Goal: Information Seeking & Learning: Learn about a topic

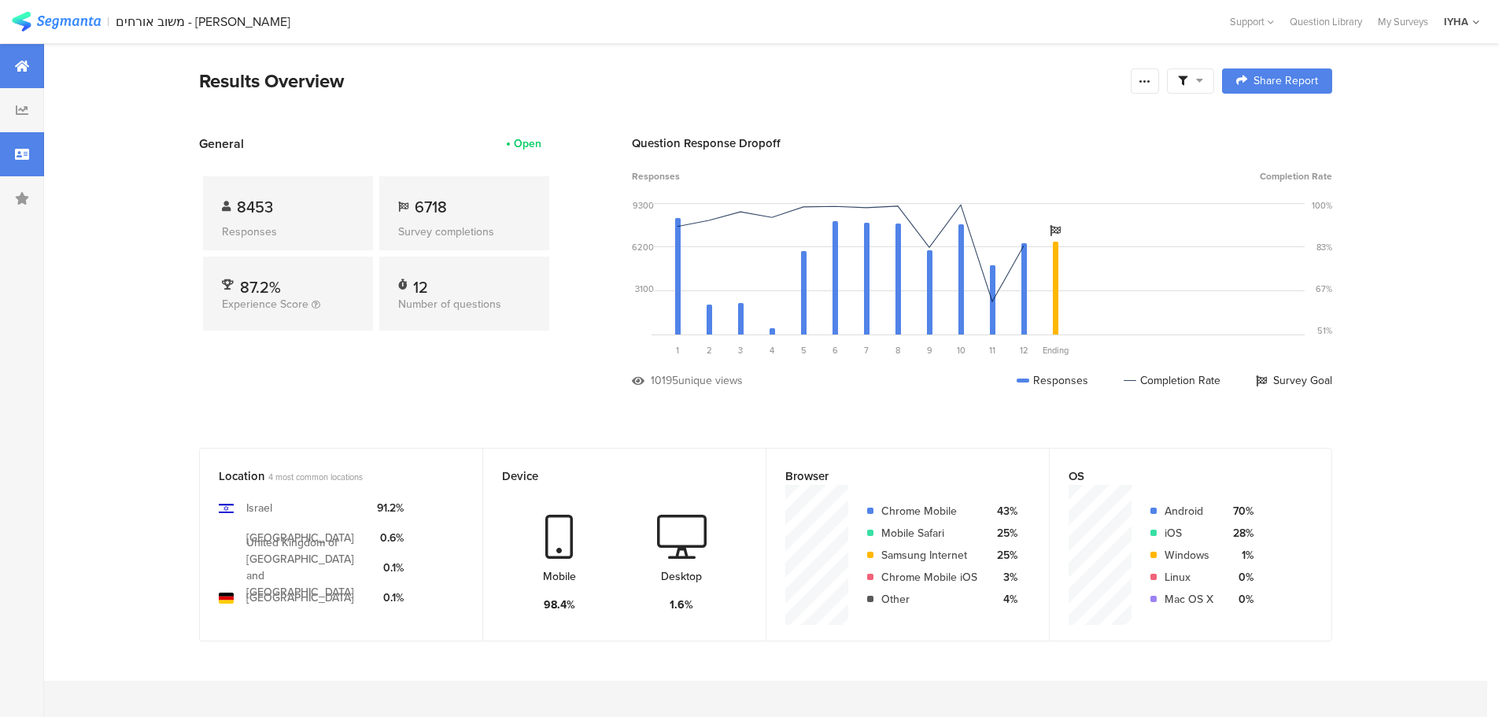
click at [7, 159] on div at bounding box center [22, 154] width 44 height 44
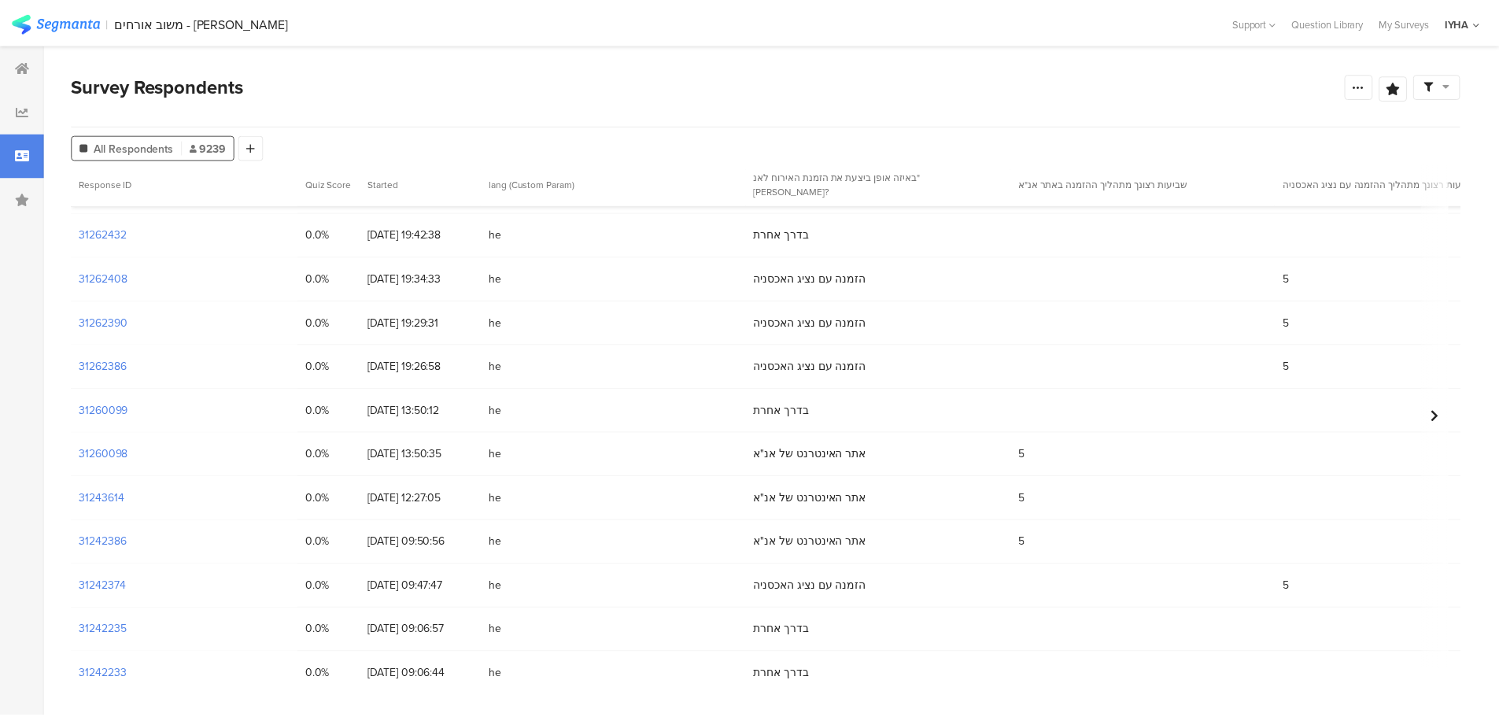
scroll to position [413, 0]
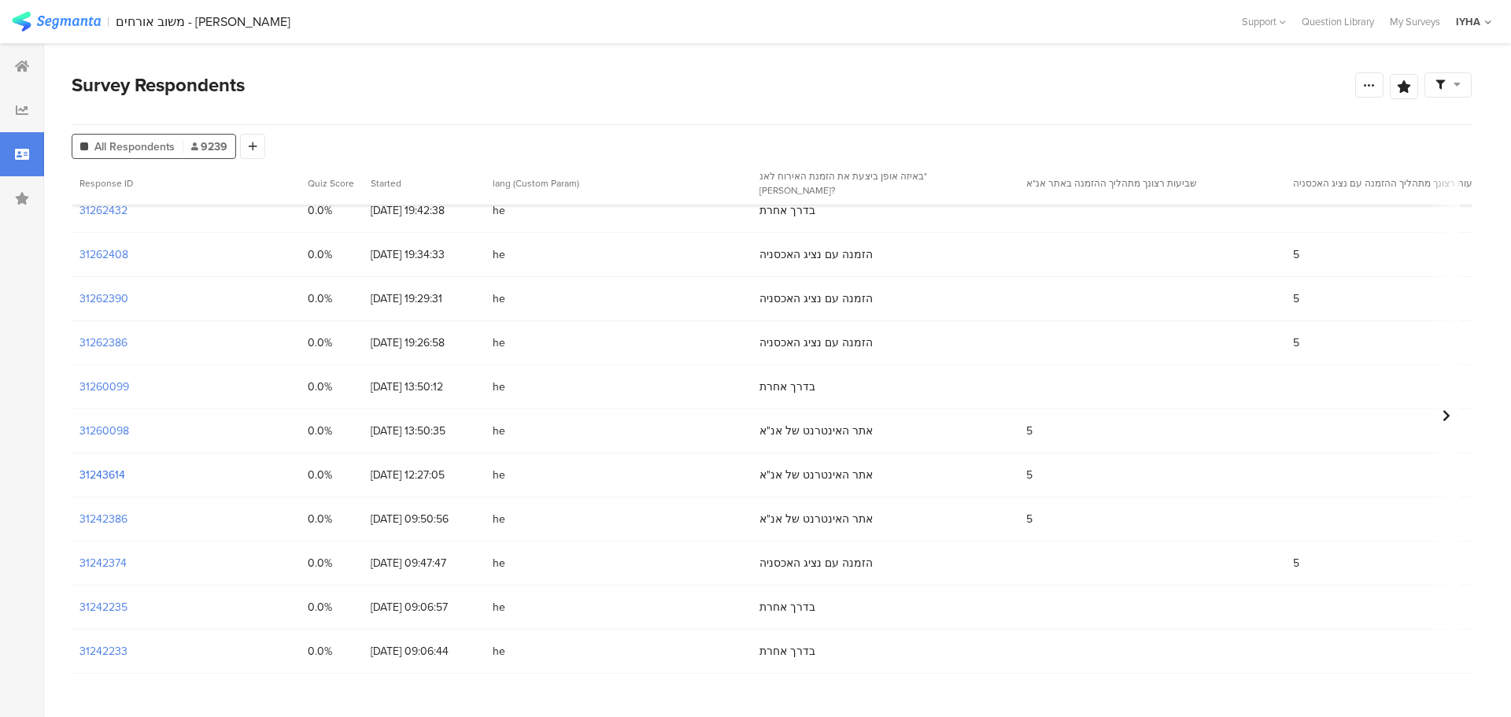
click at [120, 475] on section "31243614" at bounding box center [102, 475] width 46 height 17
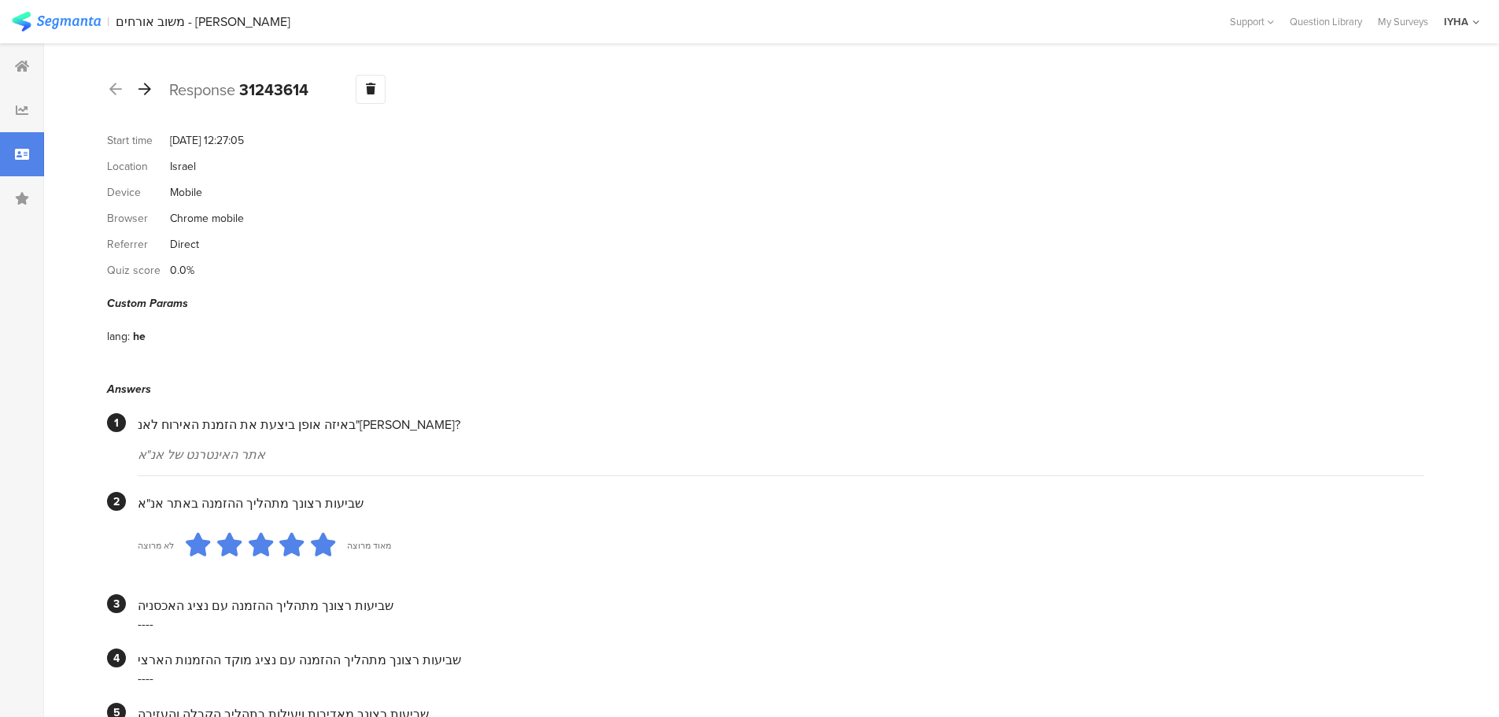
click at [149, 94] on icon at bounding box center [145, 89] width 13 height 14
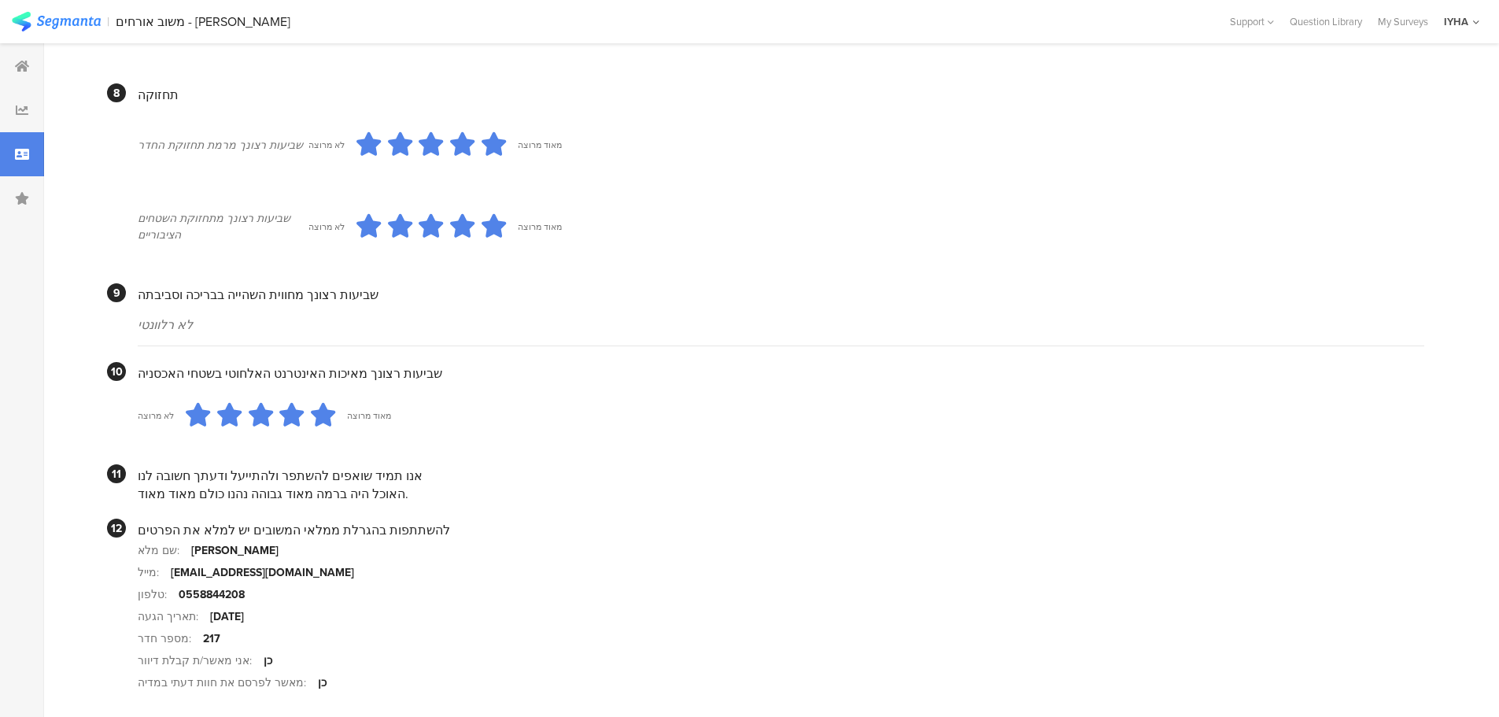
scroll to position [1295, 0]
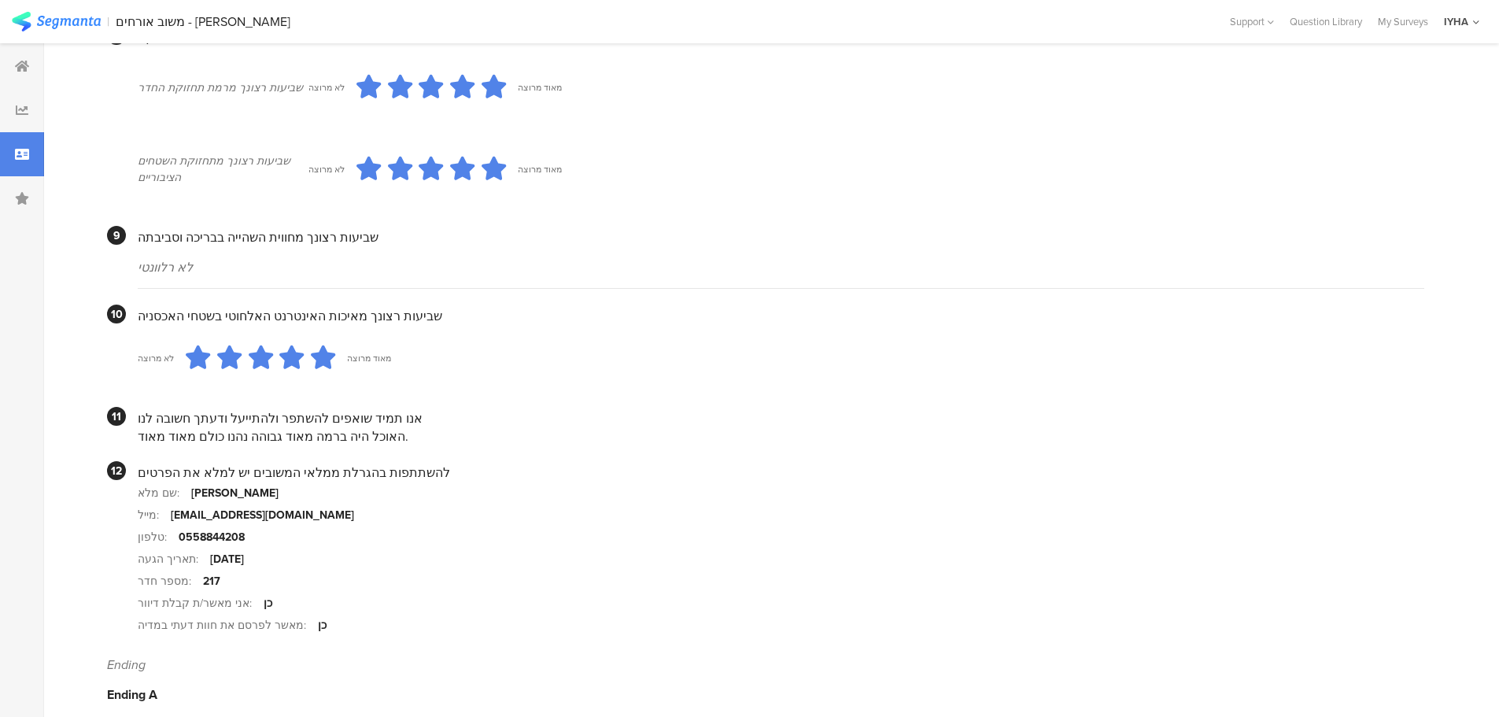
drag, startPoint x: 325, startPoint y: 427, endPoint x: 146, endPoint y: 415, distance: 179.9
click at [146, 427] on div "האוכל היה ברמה מאוד גבוהה נהנו כולם מאוד מאוד." at bounding box center [781, 436] width 1287 height 18
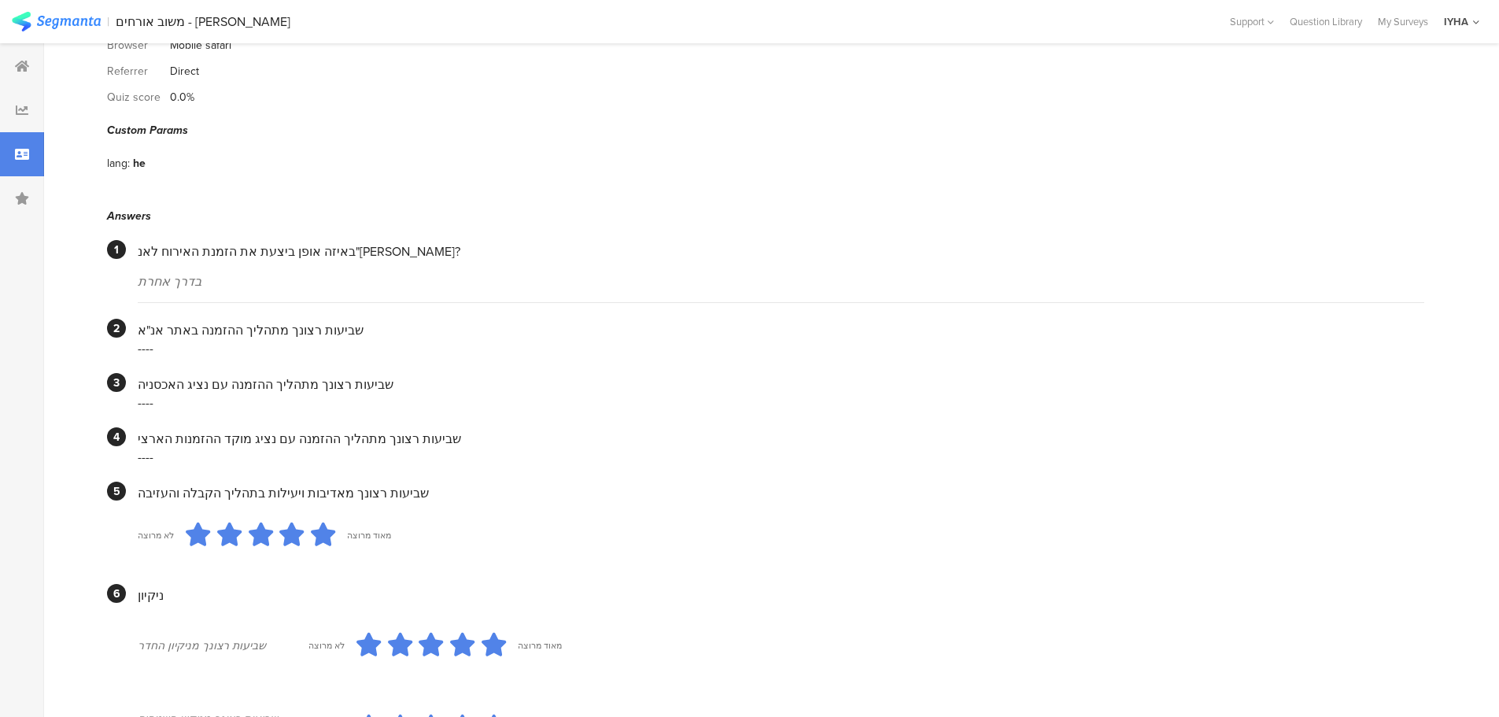
scroll to position [0, 0]
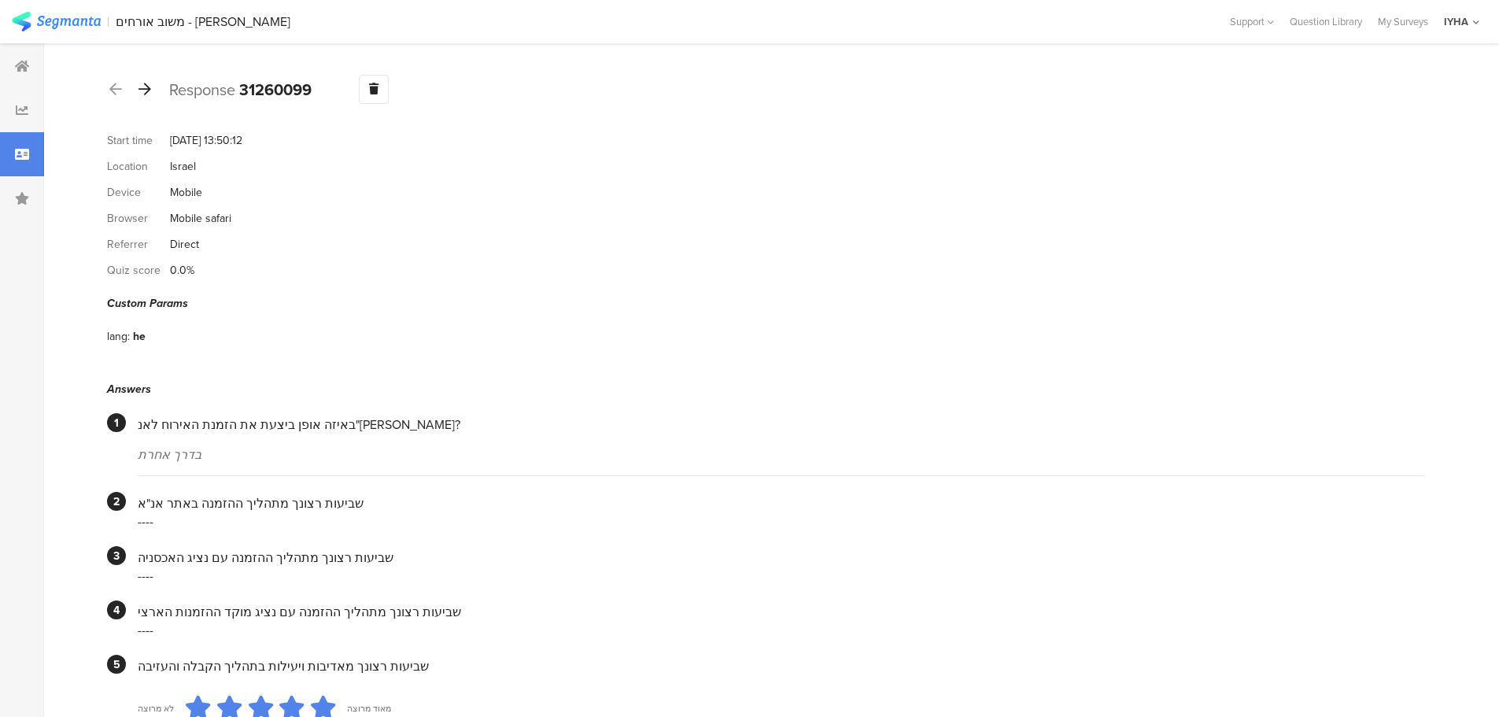
click at [148, 92] on icon at bounding box center [145, 89] width 13 height 14
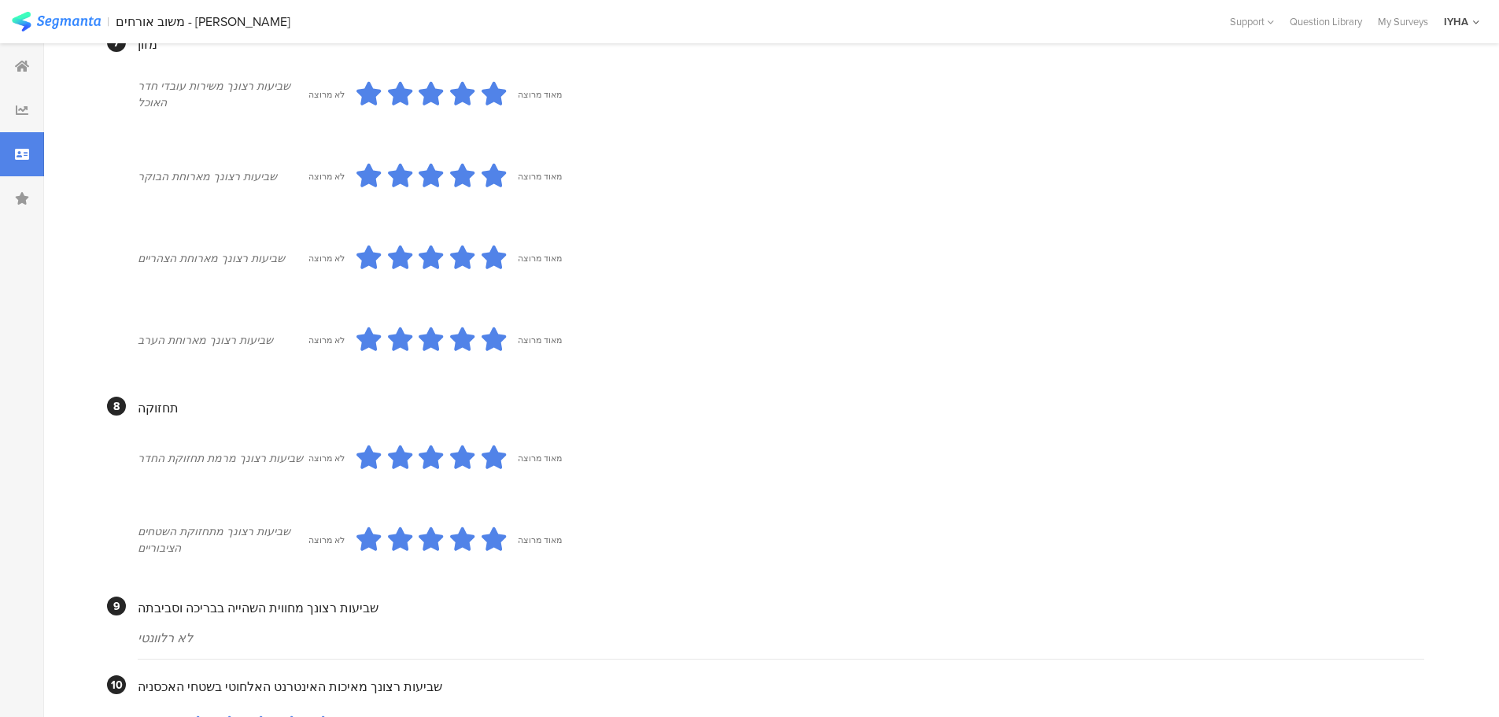
scroll to position [1299, 0]
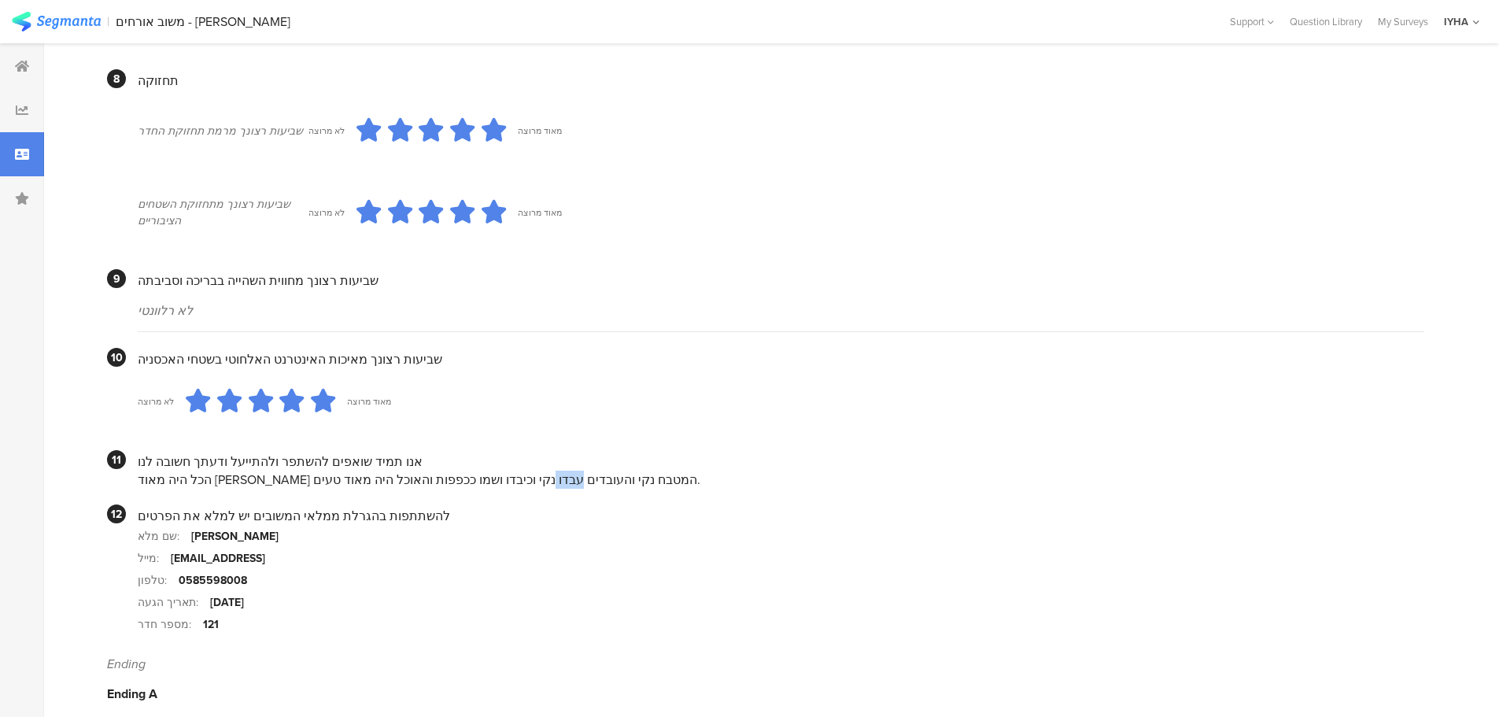
drag, startPoint x: 362, startPoint y: 468, endPoint x: 335, endPoint y: 468, distance: 26.8
click at [338, 471] on div "הכל היה מאוד יפה המטבח נקי והעובדים עבדו נקי וכיבדו ושמו ככפפות והאוכל היה מאוד…" at bounding box center [781, 480] width 1287 height 18
click at [331, 471] on div "הכל היה מאוד יפה המטבח נקי והעובדים עבדו נקי וכיבדו ושמו ככפפות והאוכל היה מאוד…" at bounding box center [781, 480] width 1287 height 18
drag, startPoint x: 336, startPoint y: 466, endPoint x: 313, endPoint y: 466, distance: 22.8
click at [313, 471] on div "הכל היה מאוד יפה המטבח נקי והעובדים עבדו נקי וכיבדו ושמו ככפפות והאוכל היה מאוד…" at bounding box center [781, 480] width 1287 height 18
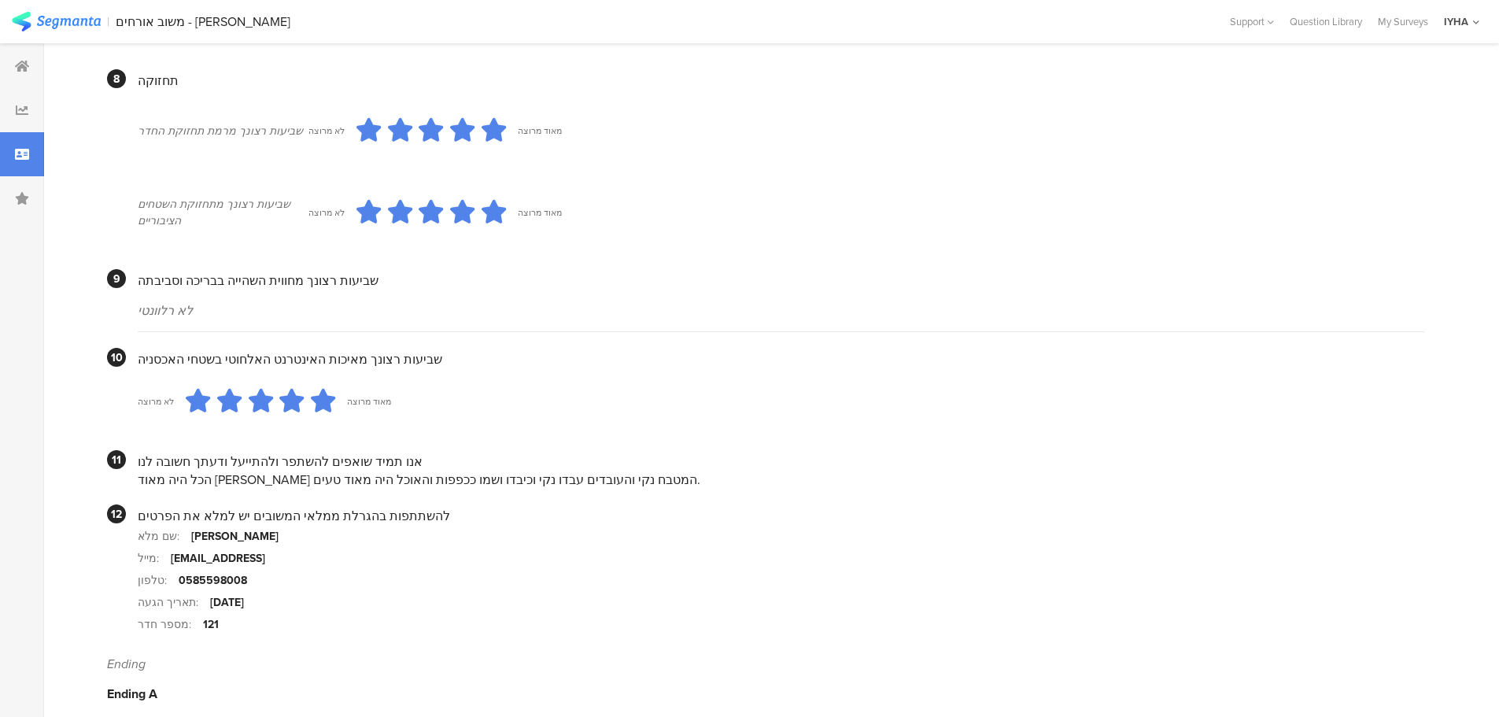
click at [302, 471] on div "הכל היה מאוד יפה המטבח נקי והעובדים עבדו נקי וכיבדו ושמו ככפפות והאוכל היה מאוד…" at bounding box center [781, 480] width 1287 height 18
drag, startPoint x: 342, startPoint y: 466, endPoint x: 150, endPoint y: 460, distance: 191.3
click at [153, 471] on div "הכל היה מאוד יפה המטבח נקי והעובדים עבדו נקי וכיבדו ושמו ככפפות והאוכל היה מאוד…" at bounding box center [781, 480] width 1287 height 18
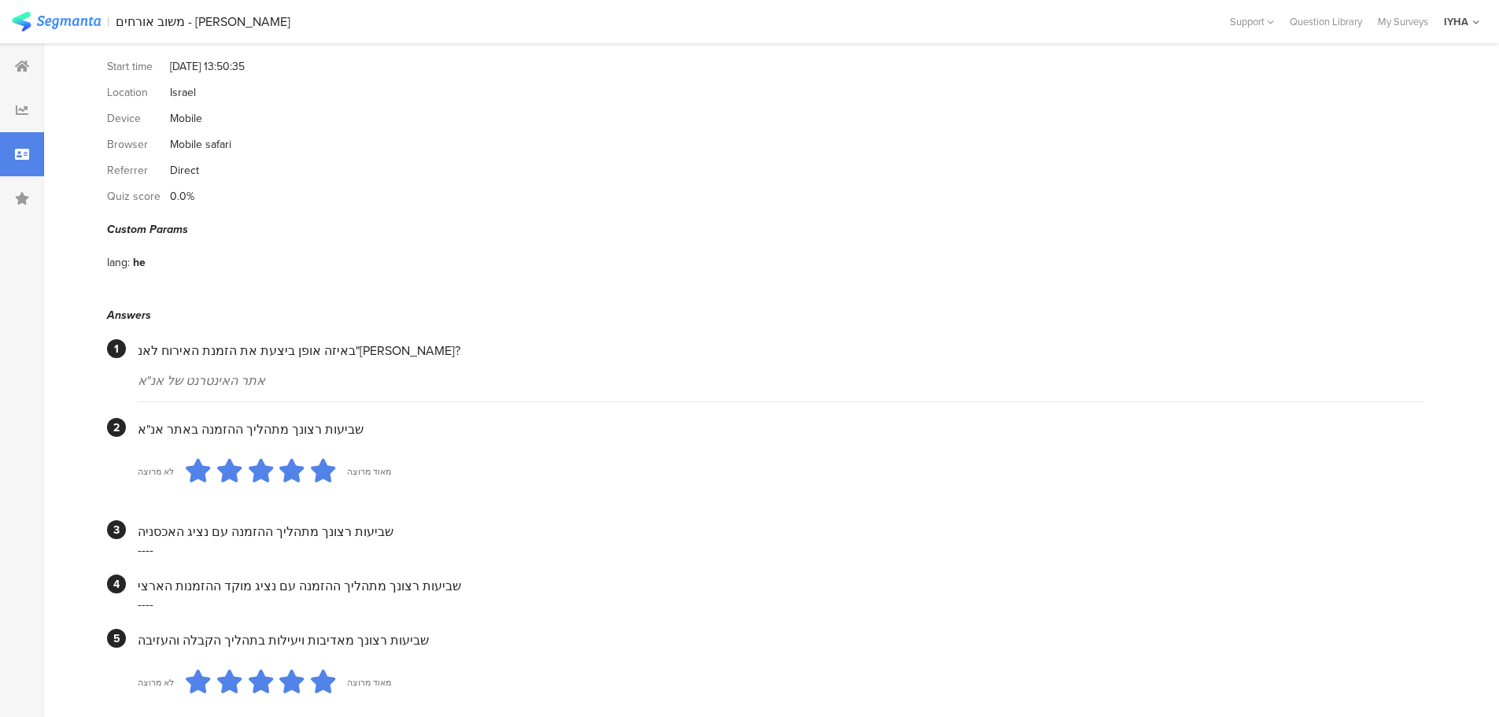
scroll to position [0, 0]
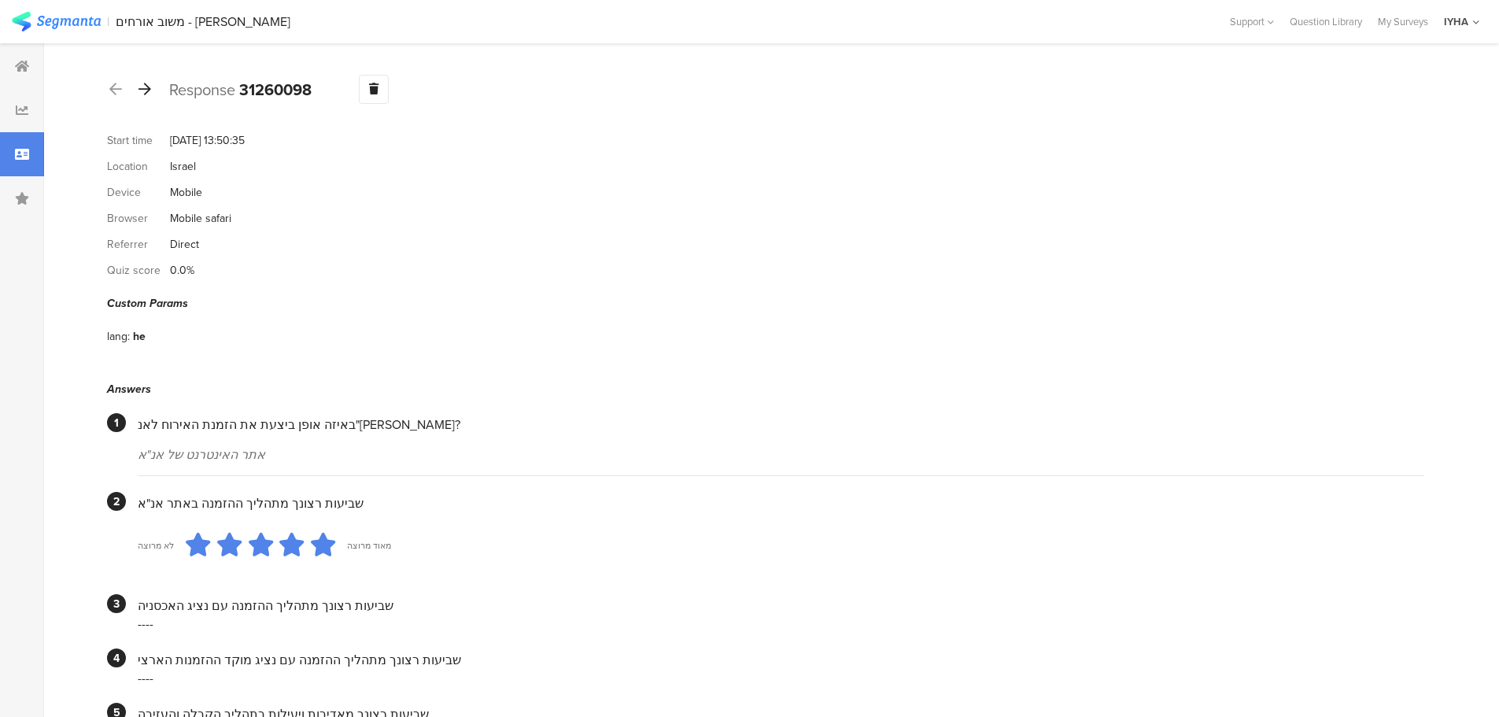
click at [150, 96] on div at bounding box center [144, 89] width 17 height 25
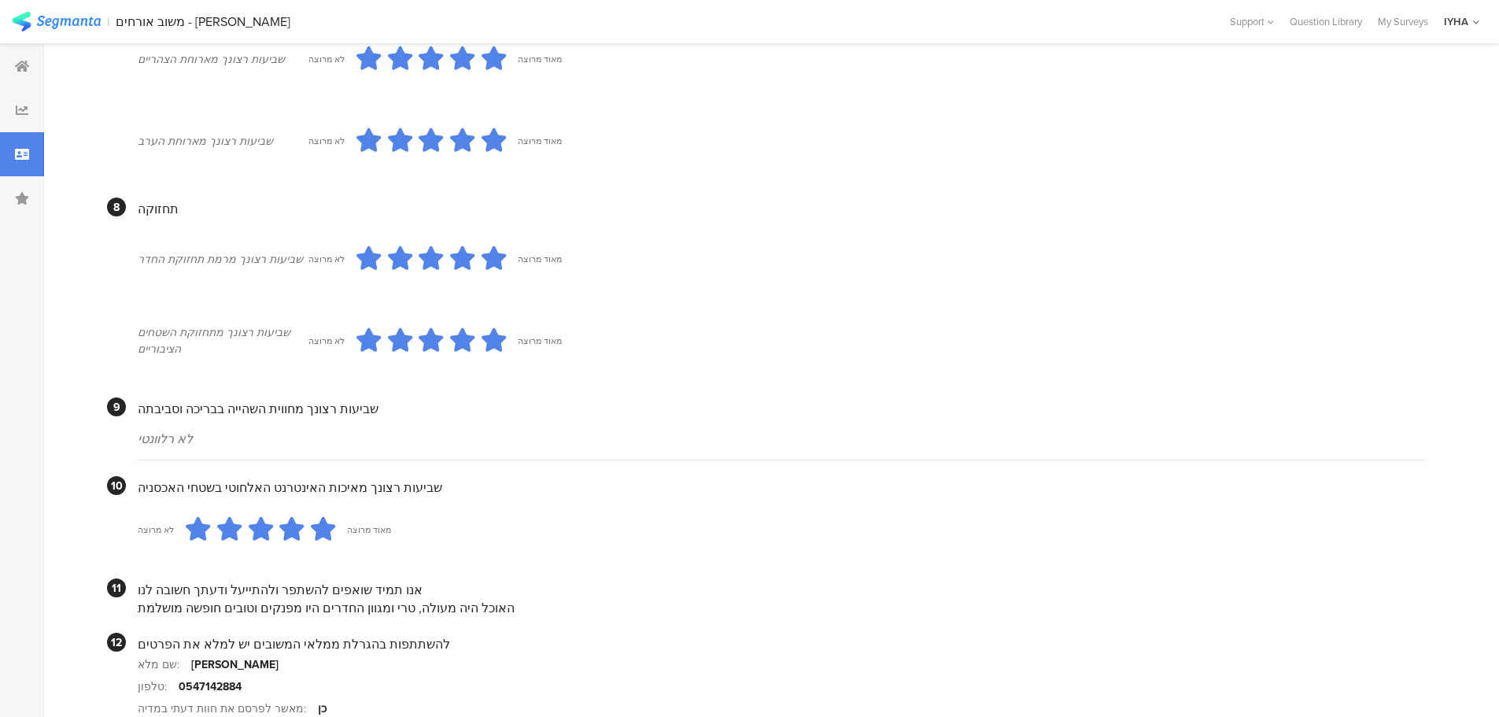
scroll to position [1255, 0]
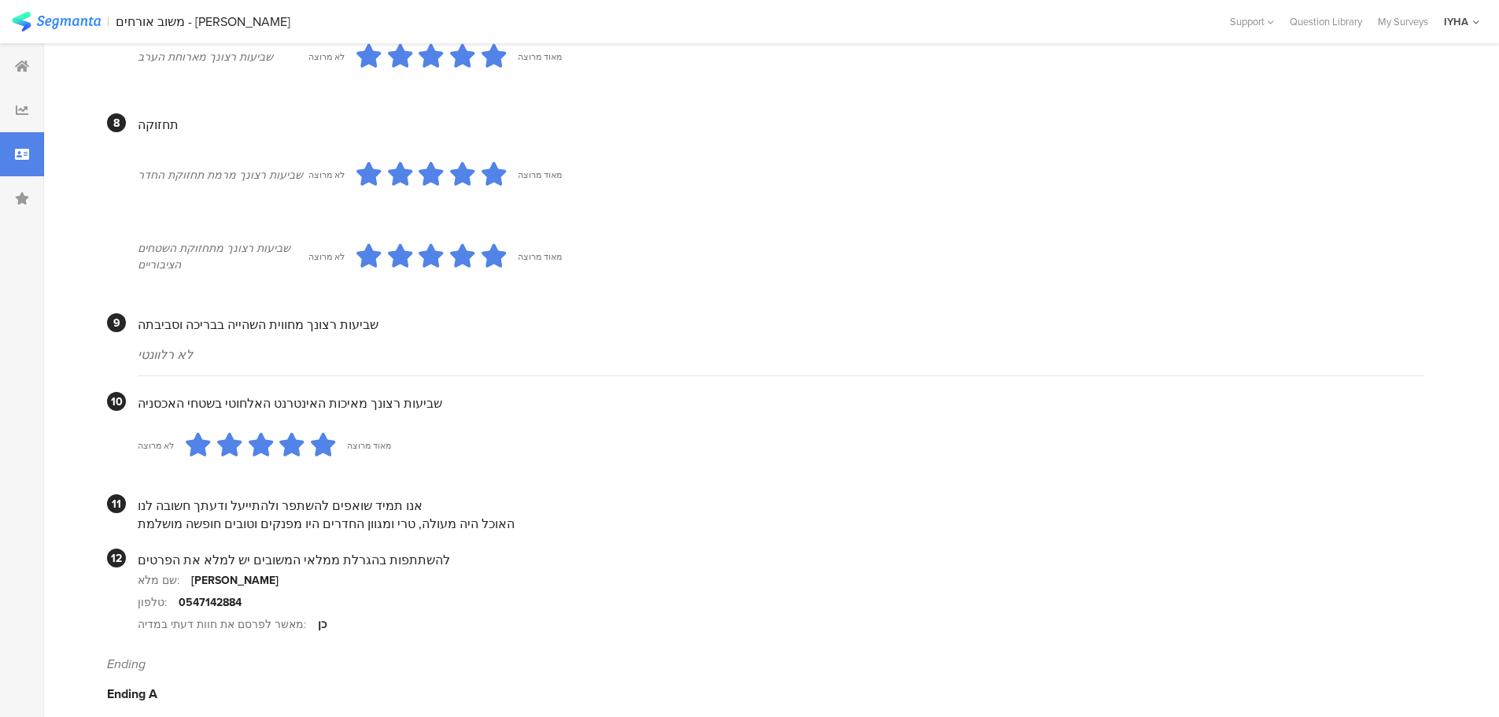
drag, startPoint x: 450, startPoint y: 511, endPoint x: 141, endPoint y: 504, distance: 309.4
click at [141, 515] on div "האוכל היה מעולה, טרי ומגוון החדרים היו מפנקים וטובים חופשה מושלמת" at bounding box center [781, 524] width 1287 height 18
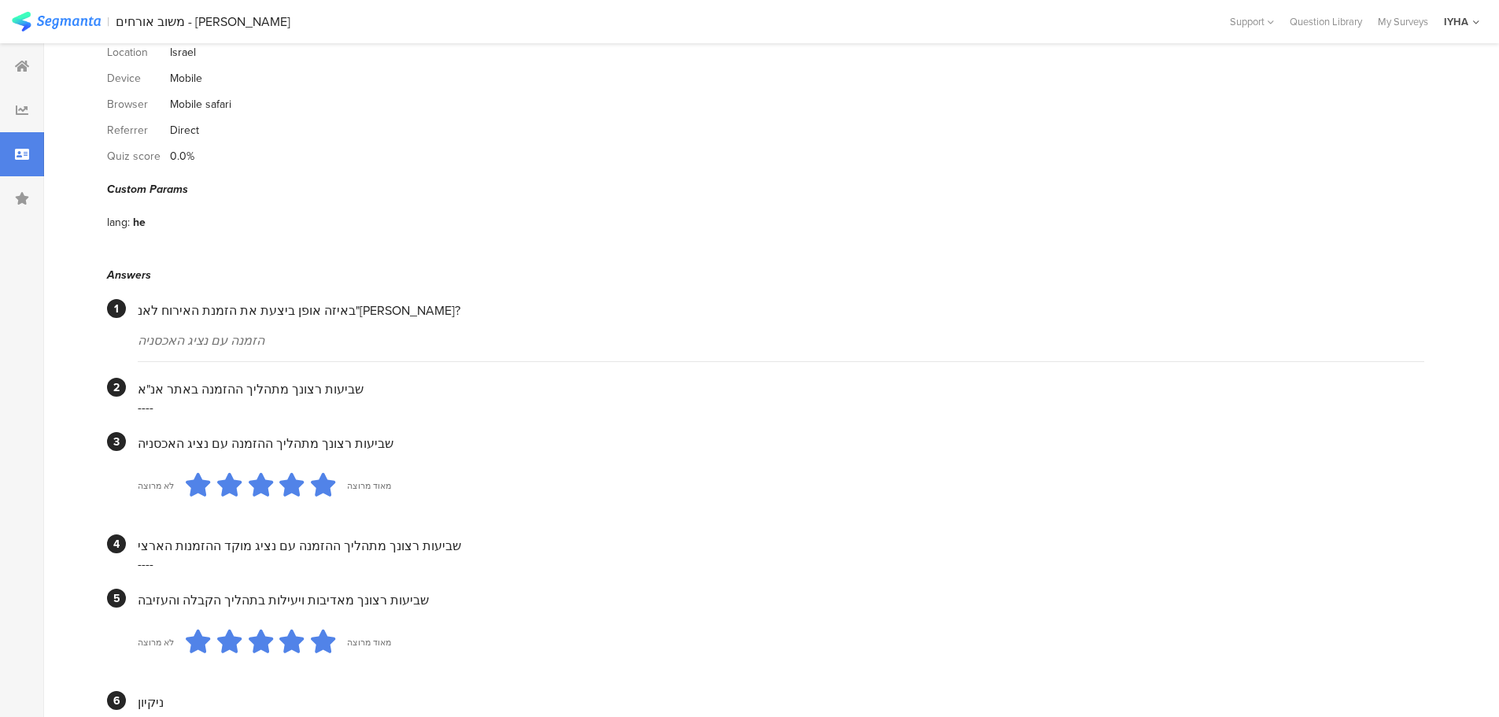
scroll to position [0, 0]
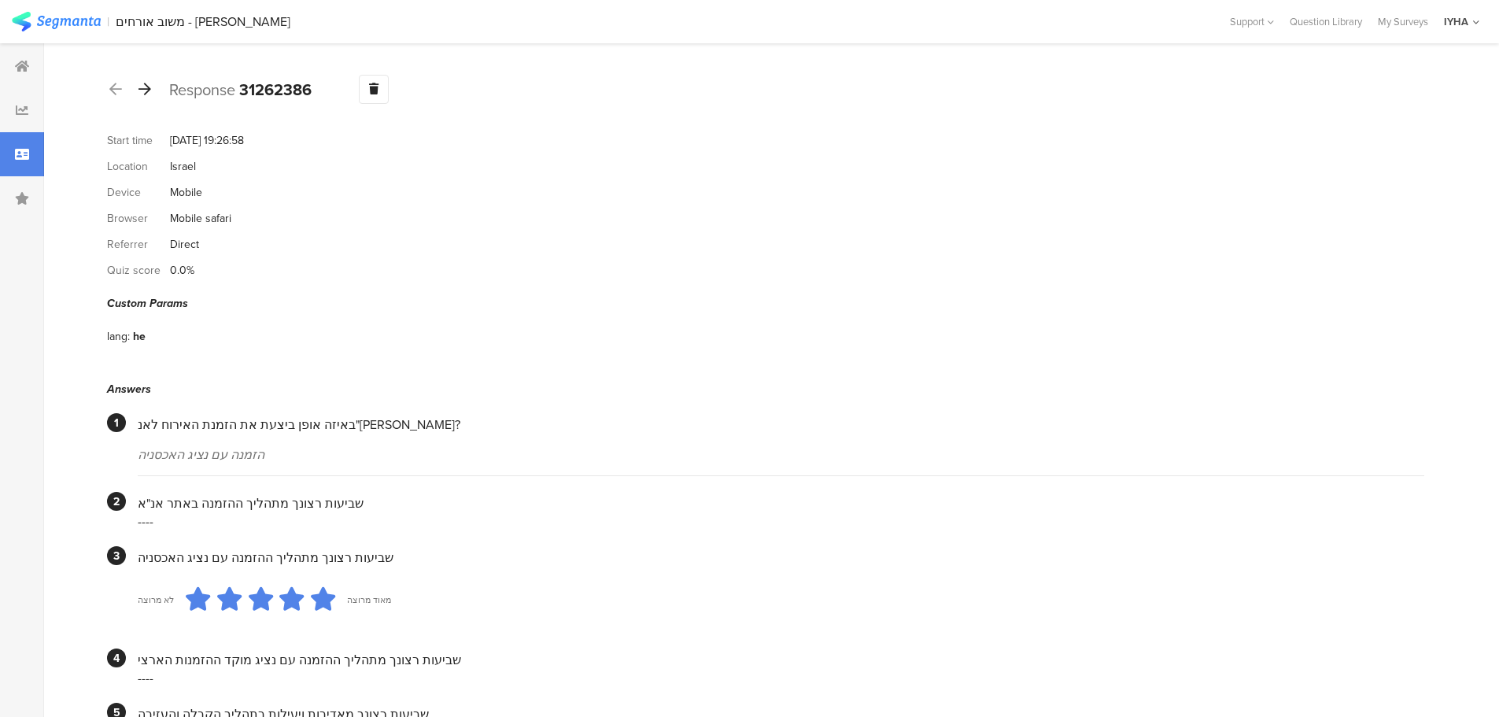
click at [150, 97] on div at bounding box center [144, 89] width 17 height 25
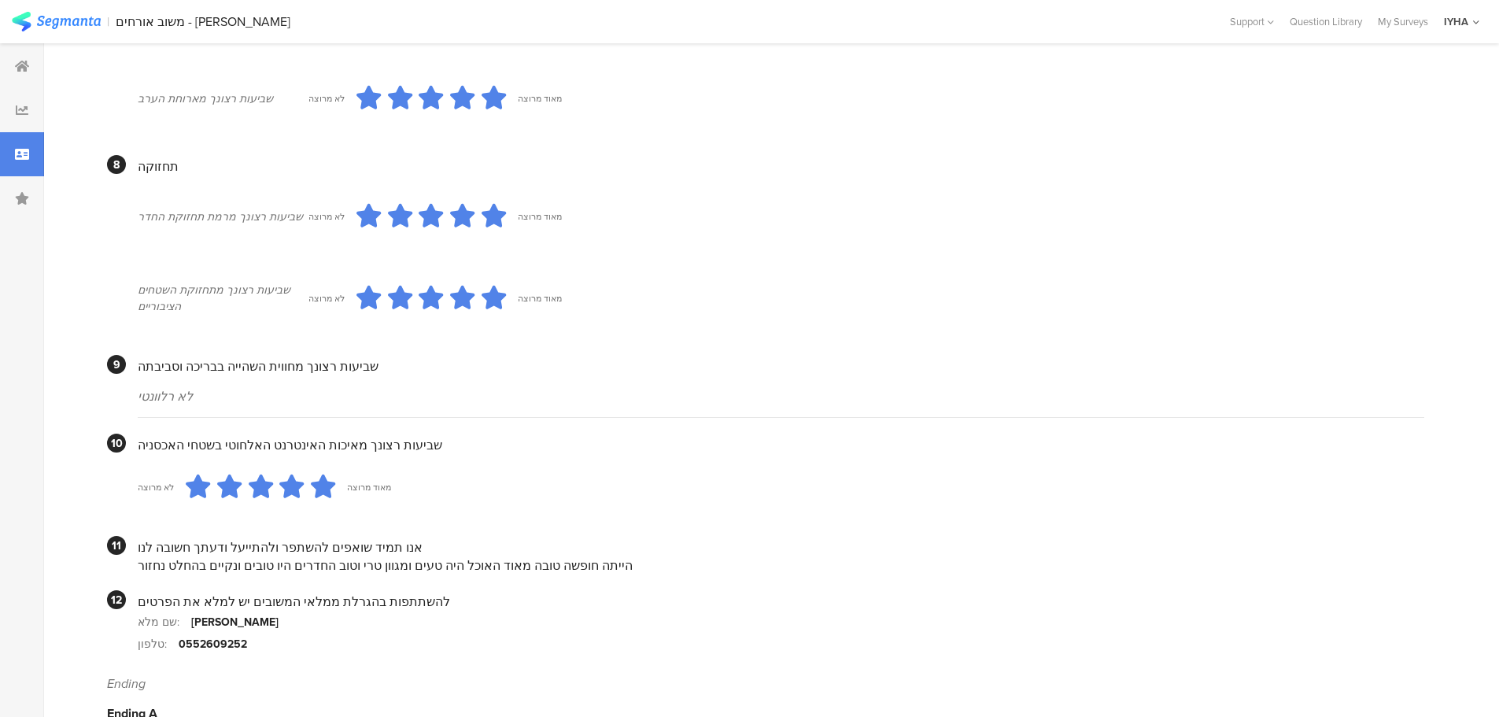
scroll to position [1233, 0]
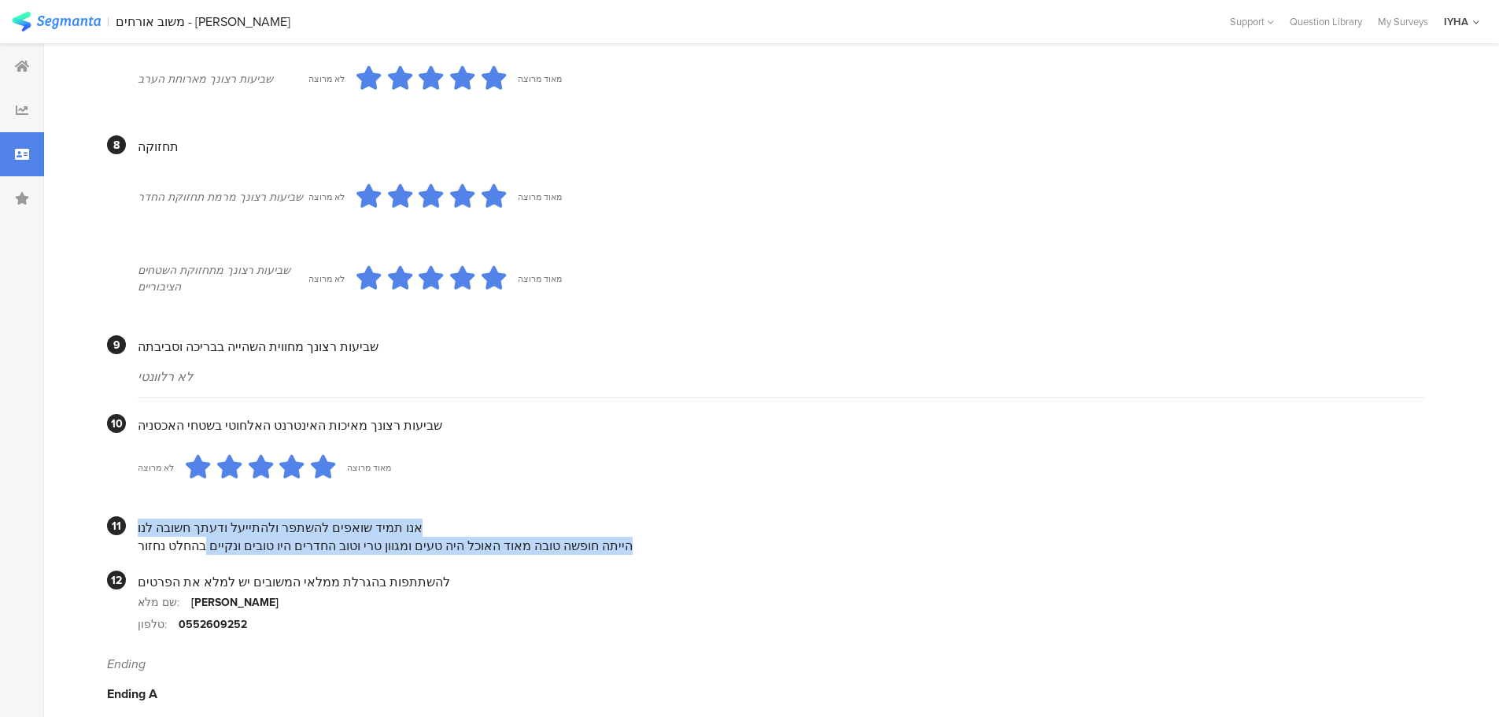
drag, startPoint x: 222, startPoint y: 527, endPoint x: 120, endPoint y: 530, distance: 101.6
click at [120, 530] on section "11 אנו תמיד שואפים להשתפר ולהתייעל ודעתך חשובה לנו הייתה חופשה טובה מאוד האוכל …" at bounding box center [766, 535] width 1318 height 39
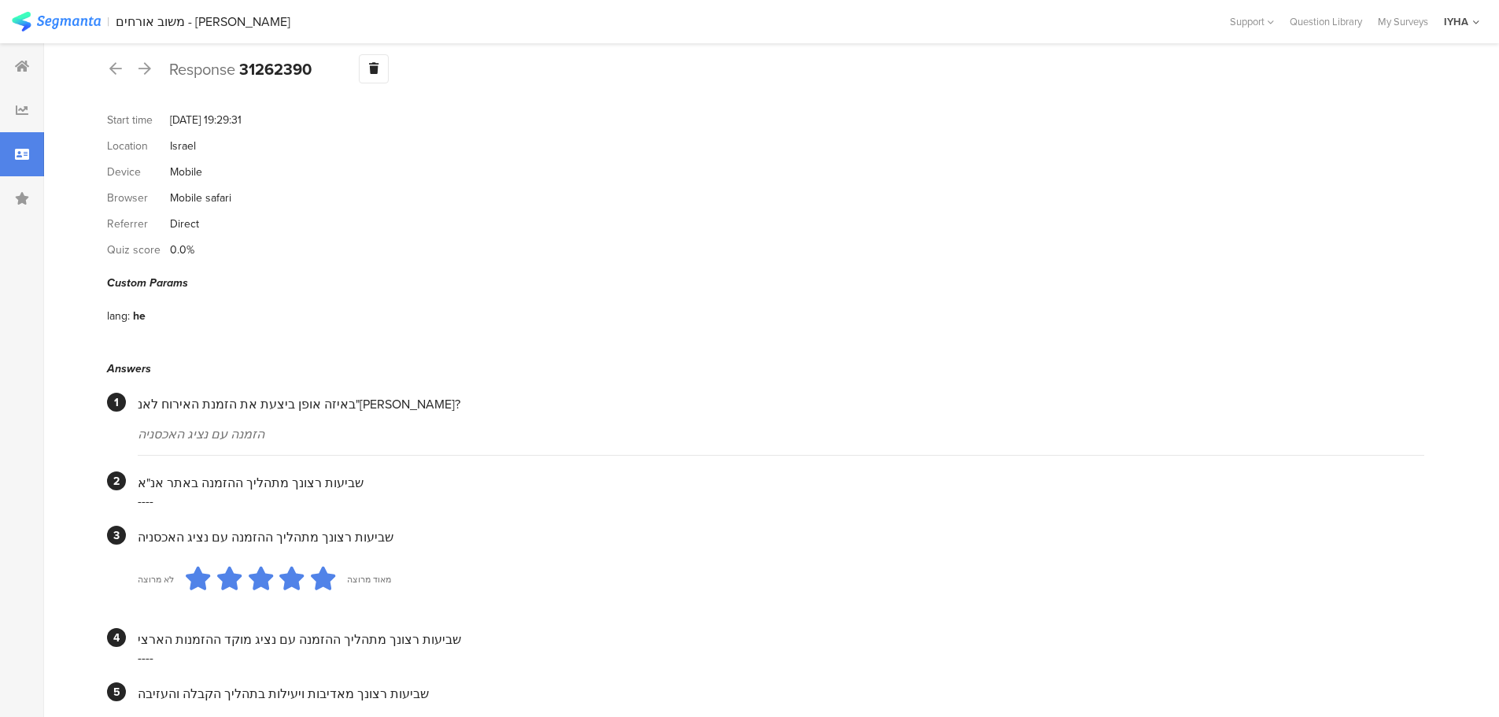
scroll to position [0, 0]
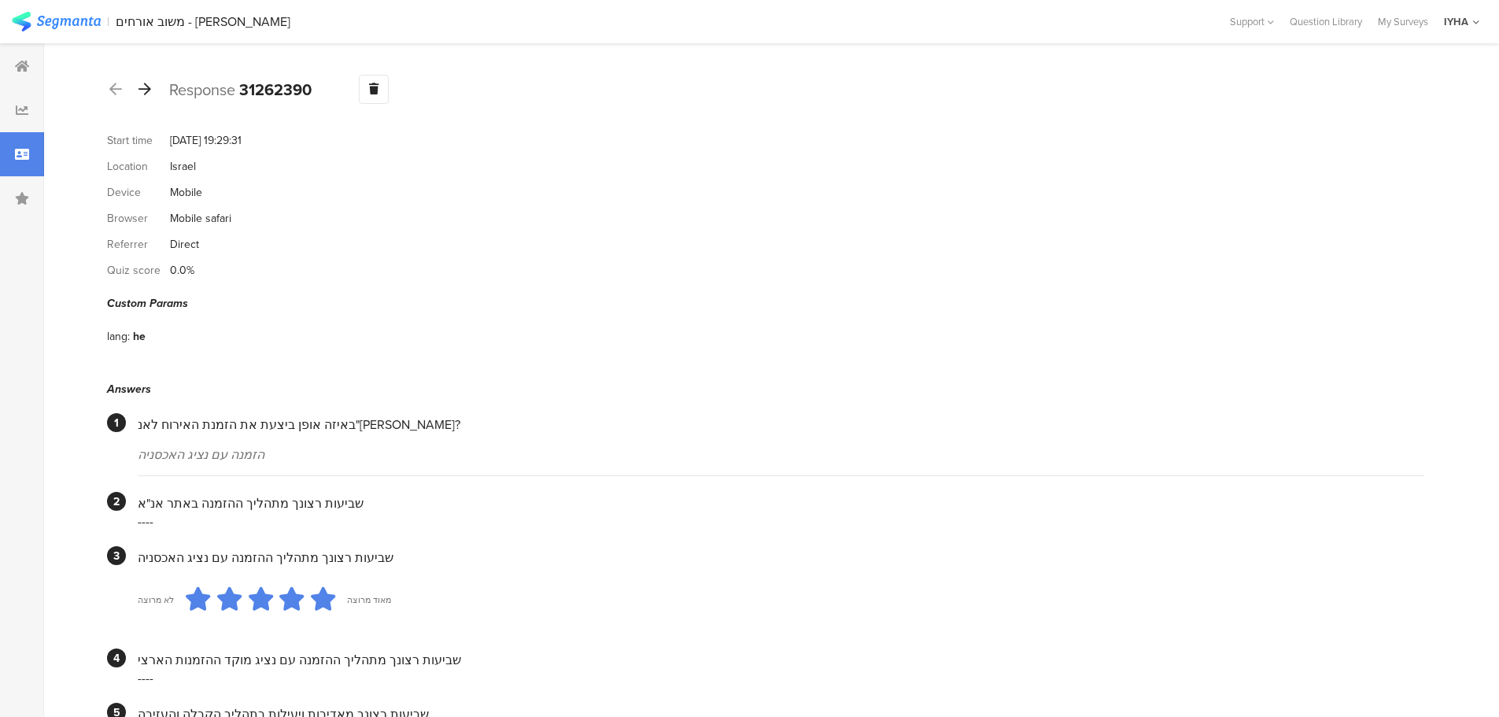
click at [146, 96] on div at bounding box center [144, 89] width 17 height 25
click at [148, 86] on icon at bounding box center [145, 89] width 13 height 14
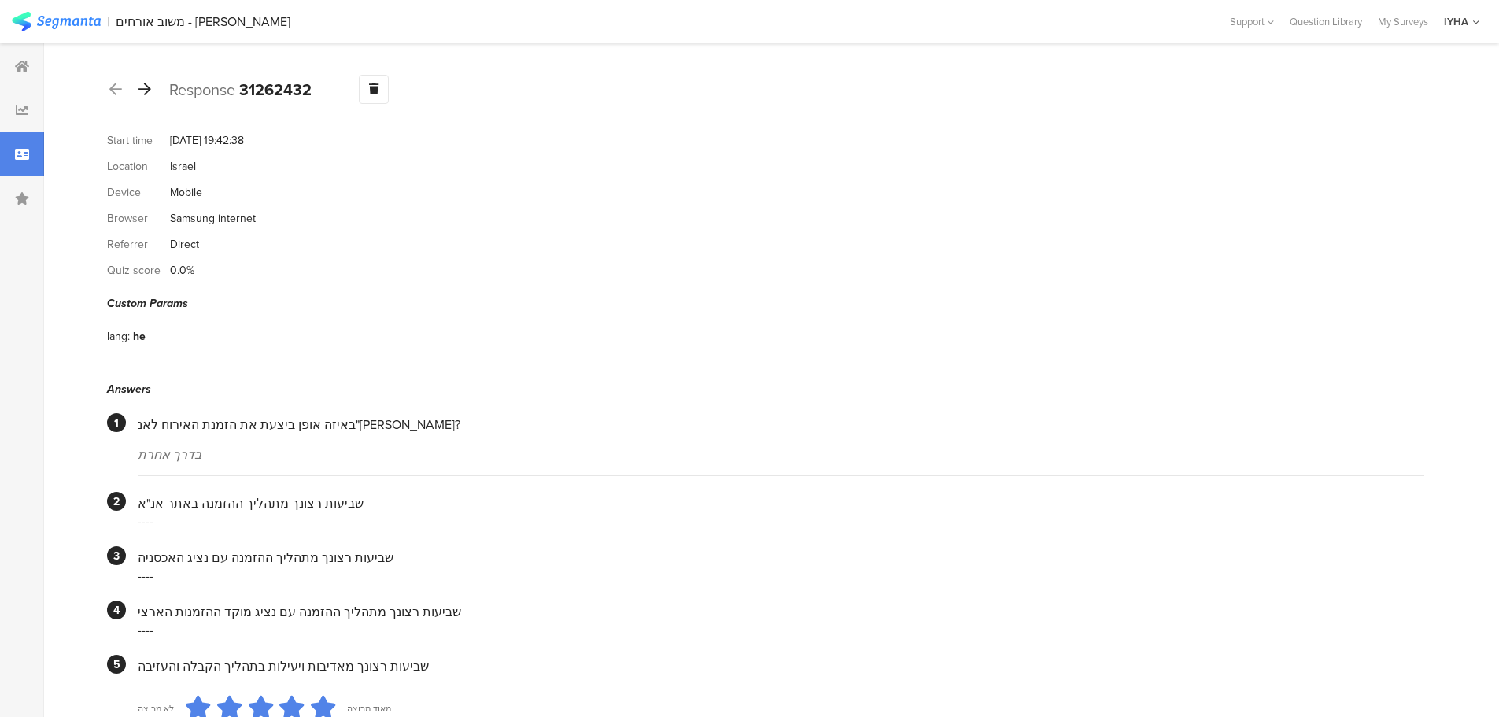
click at [142, 93] on icon at bounding box center [145, 89] width 13 height 14
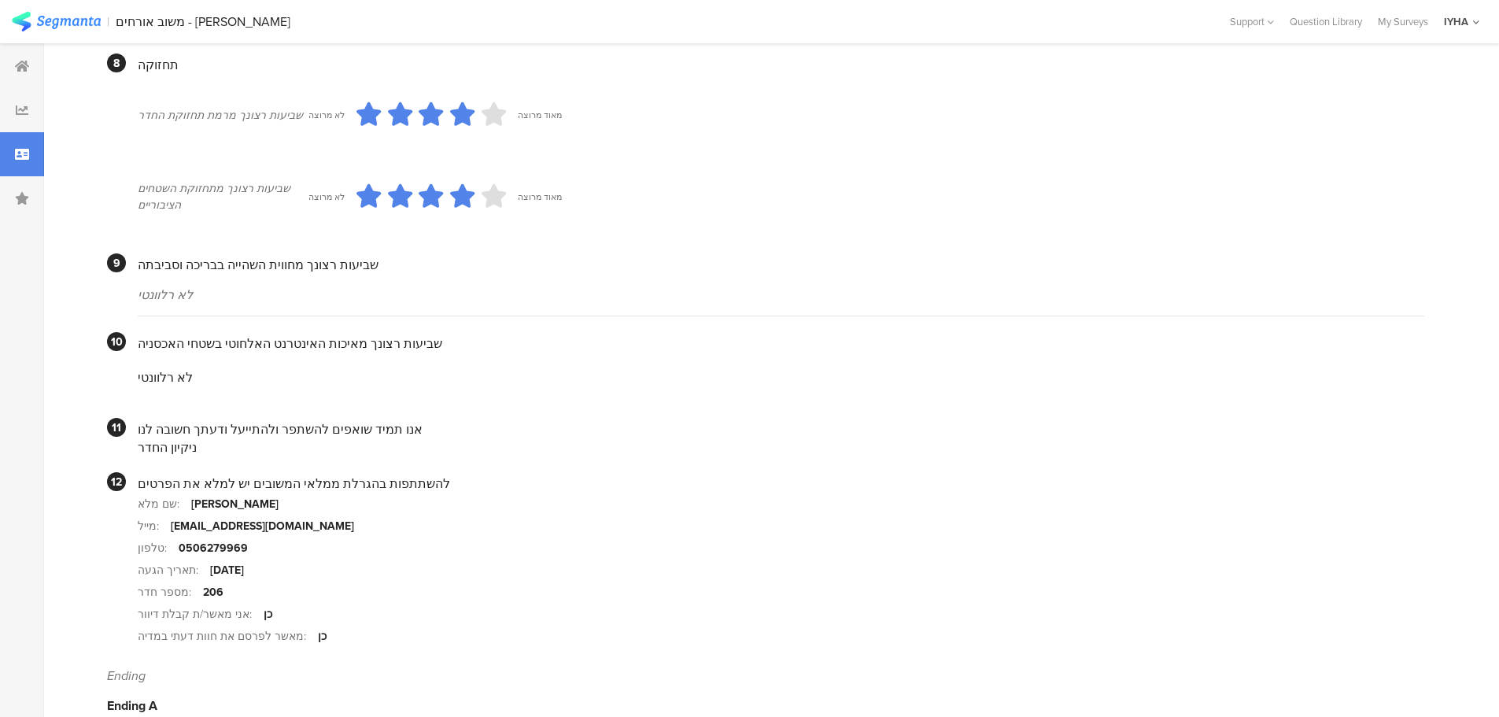
scroll to position [1277, 0]
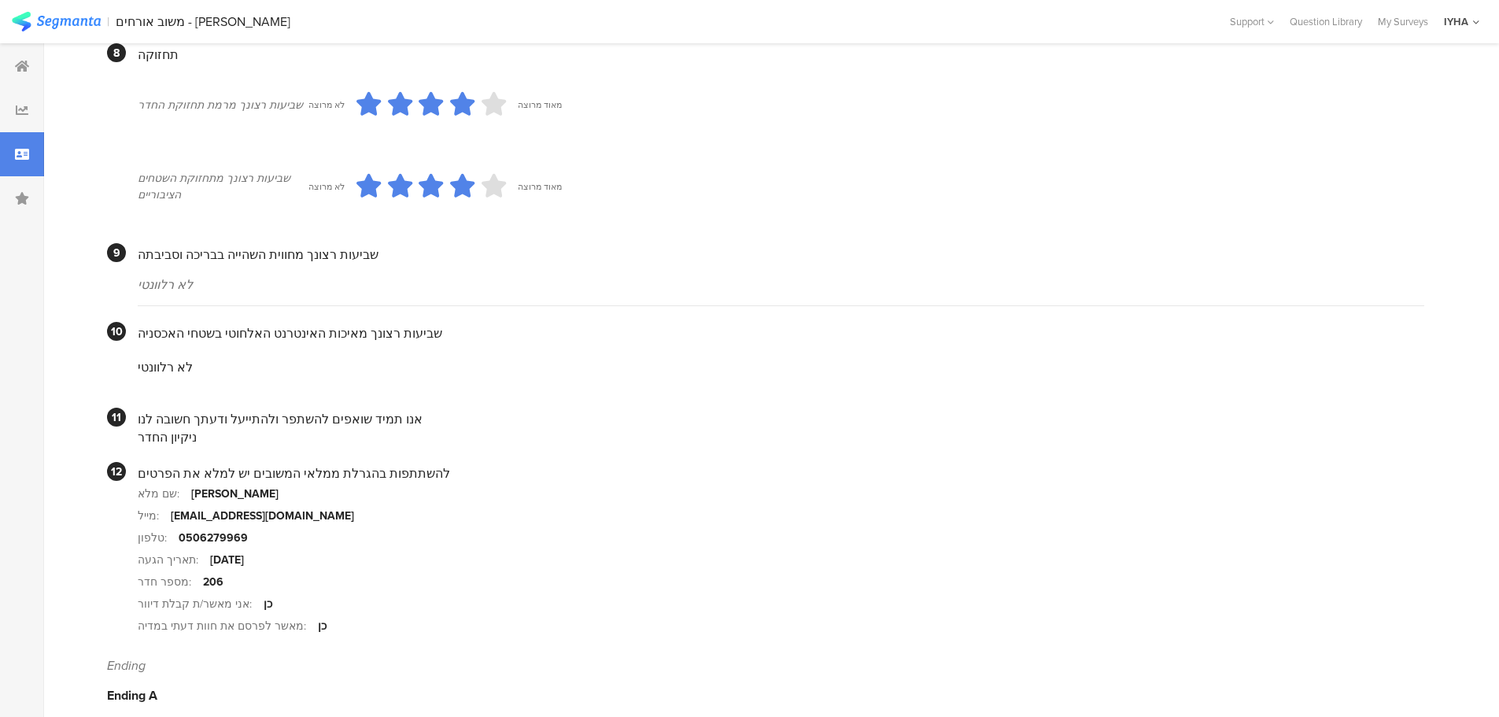
drag, startPoint x: 202, startPoint y: 564, endPoint x: 206, endPoint y: 555, distance: 9.5
click at [203, 574] on div "206" at bounding box center [213, 582] width 20 height 17
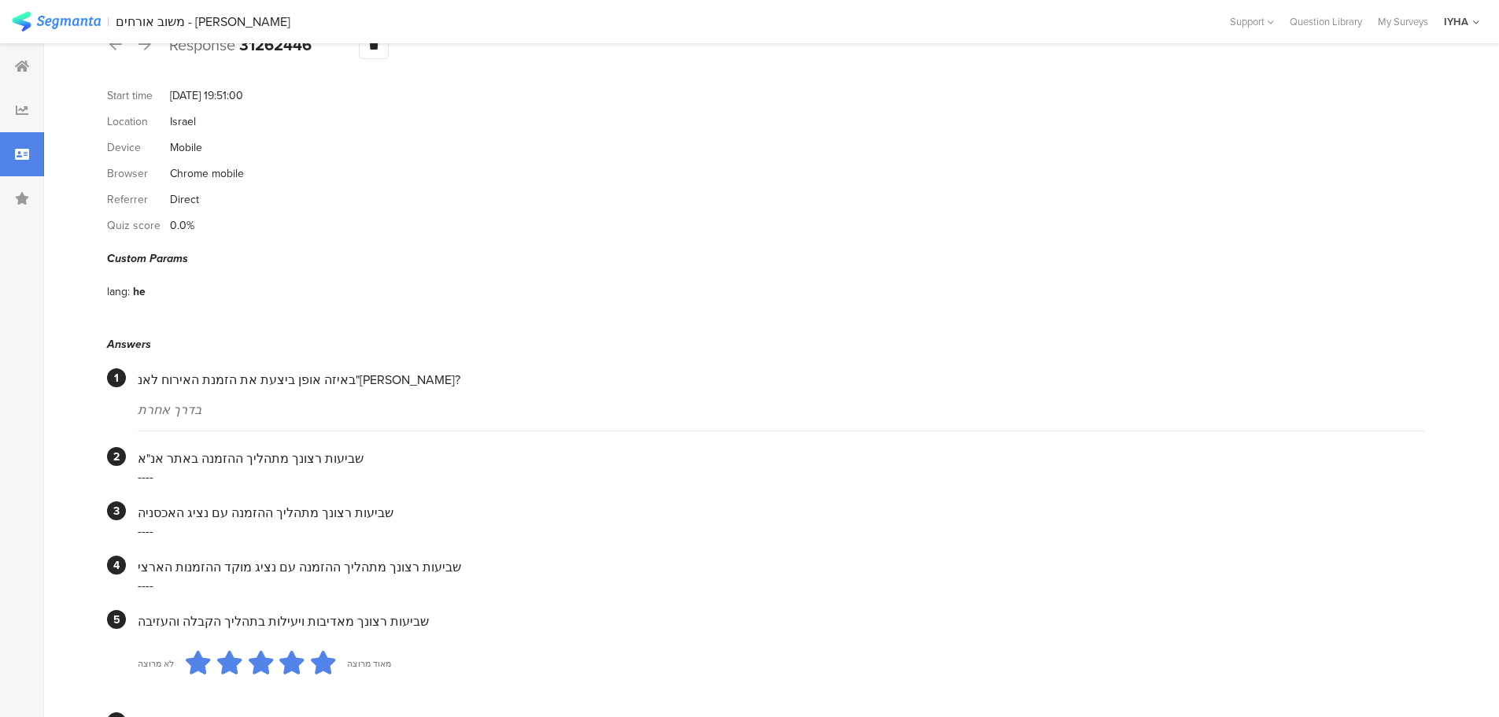
scroll to position [0, 0]
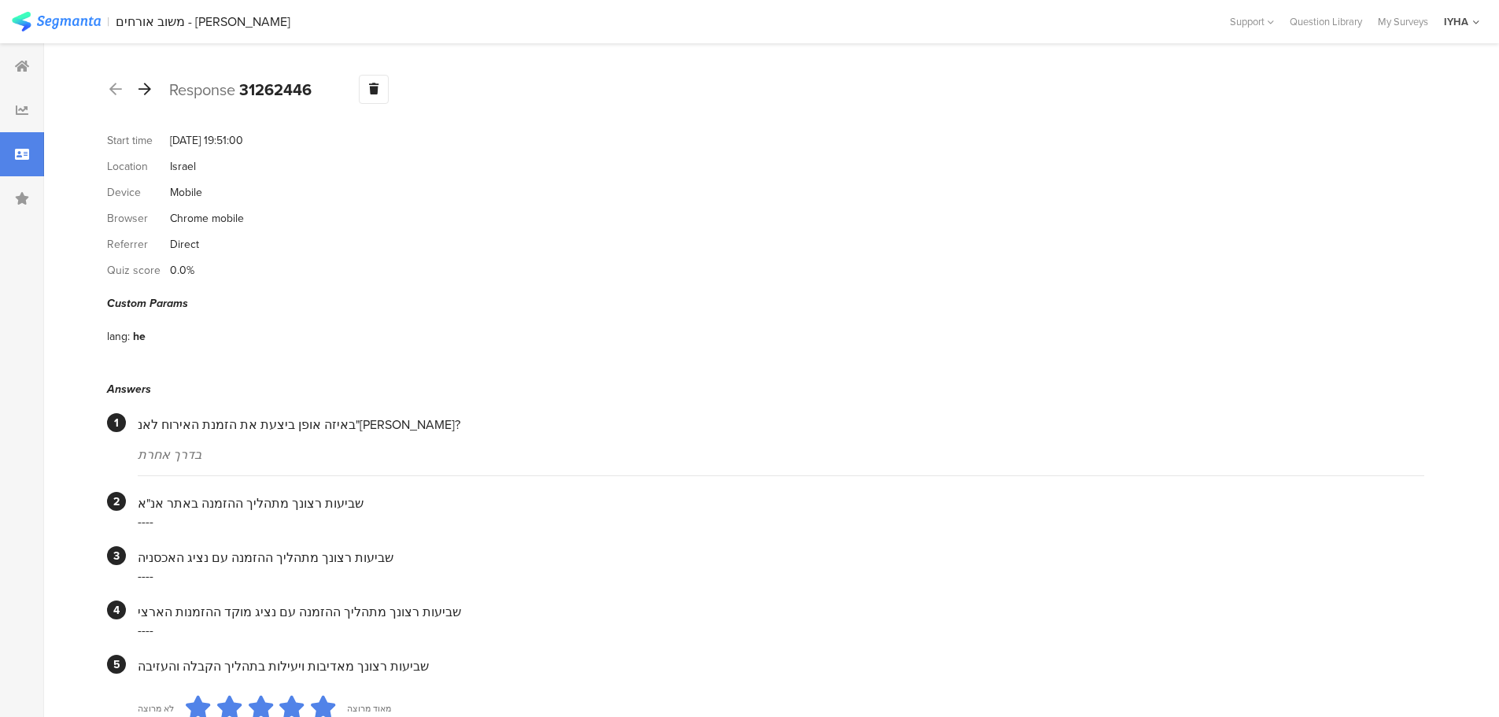
click at [144, 89] on icon at bounding box center [145, 89] width 13 height 14
click at [143, 91] on icon at bounding box center [145, 89] width 13 height 14
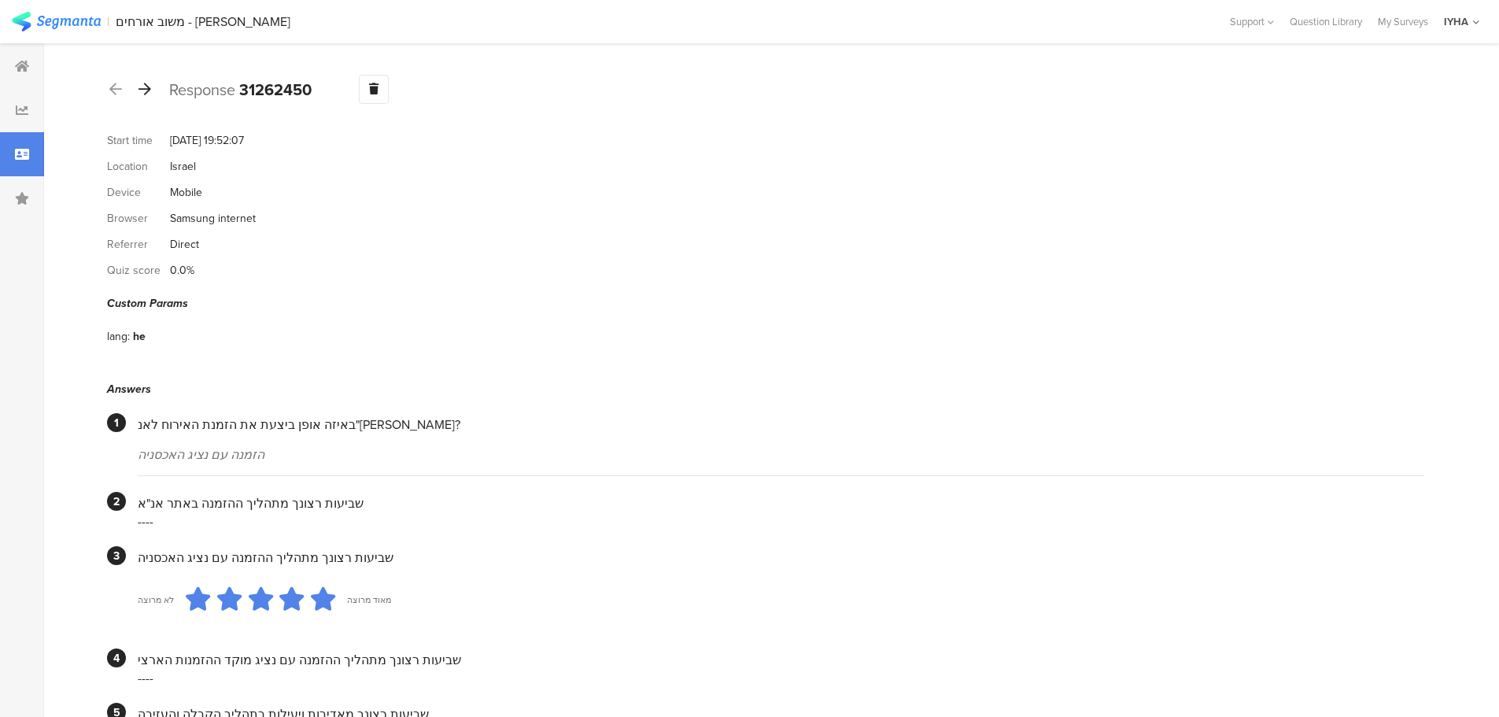
click at [142, 87] on icon at bounding box center [145, 89] width 13 height 14
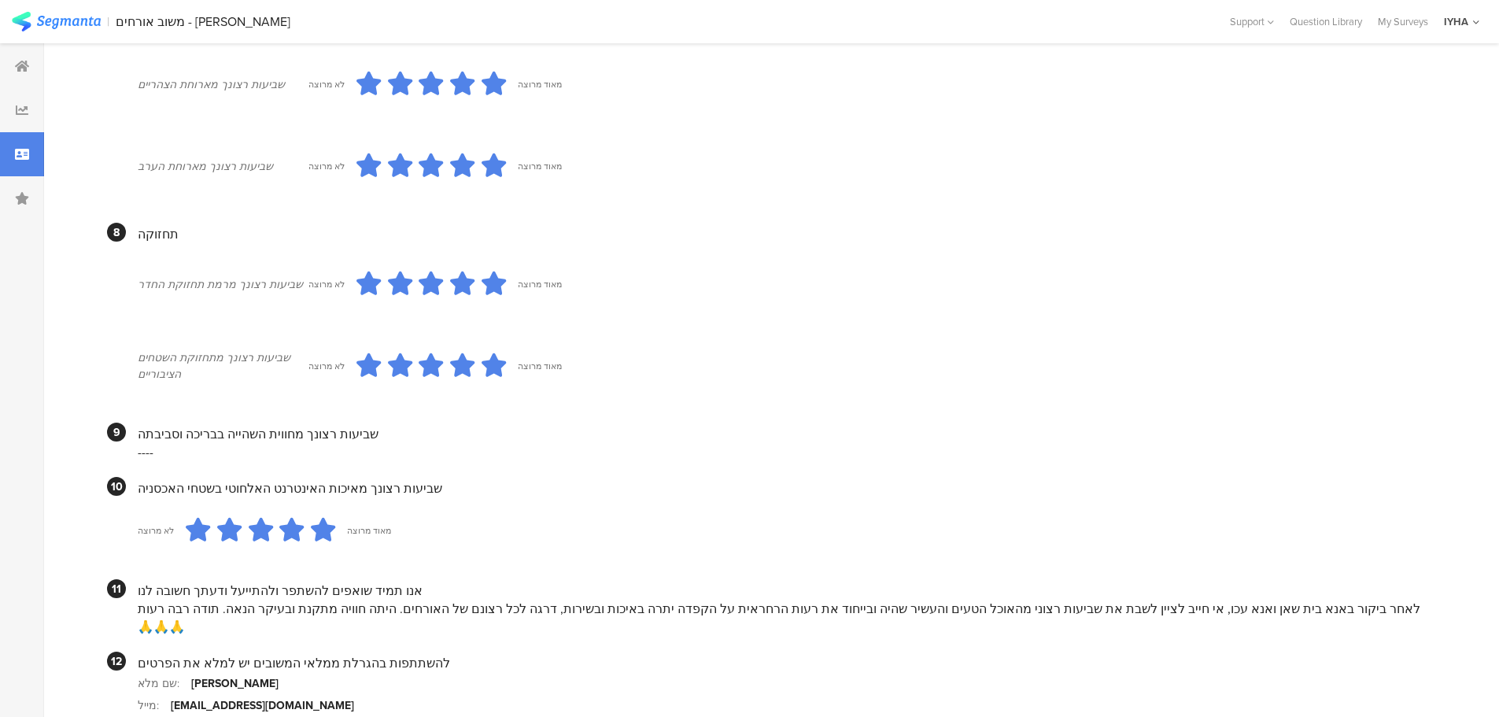
scroll to position [1248, 0]
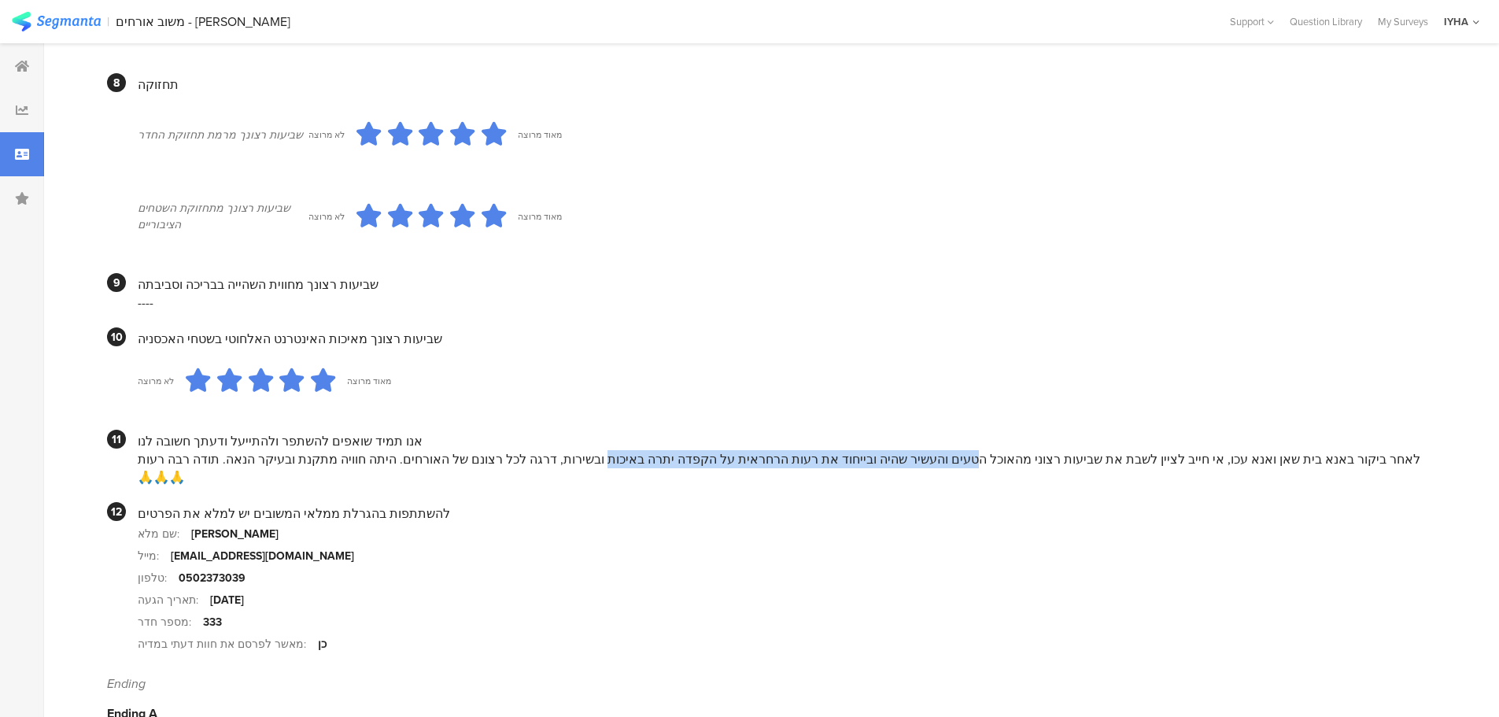
drag, startPoint x: 945, startPoint y: 442, endPoint x: 601, endPoint y: 448, distance: 344.0
click at [601, 450] on div "לאחר ביקור באנא בית שאן ואנא עכו, אי חייב לציין לשבת את שביעות רצוני מהאוכל הטע…" at bounding box center [781, 468] width 1287 height 36
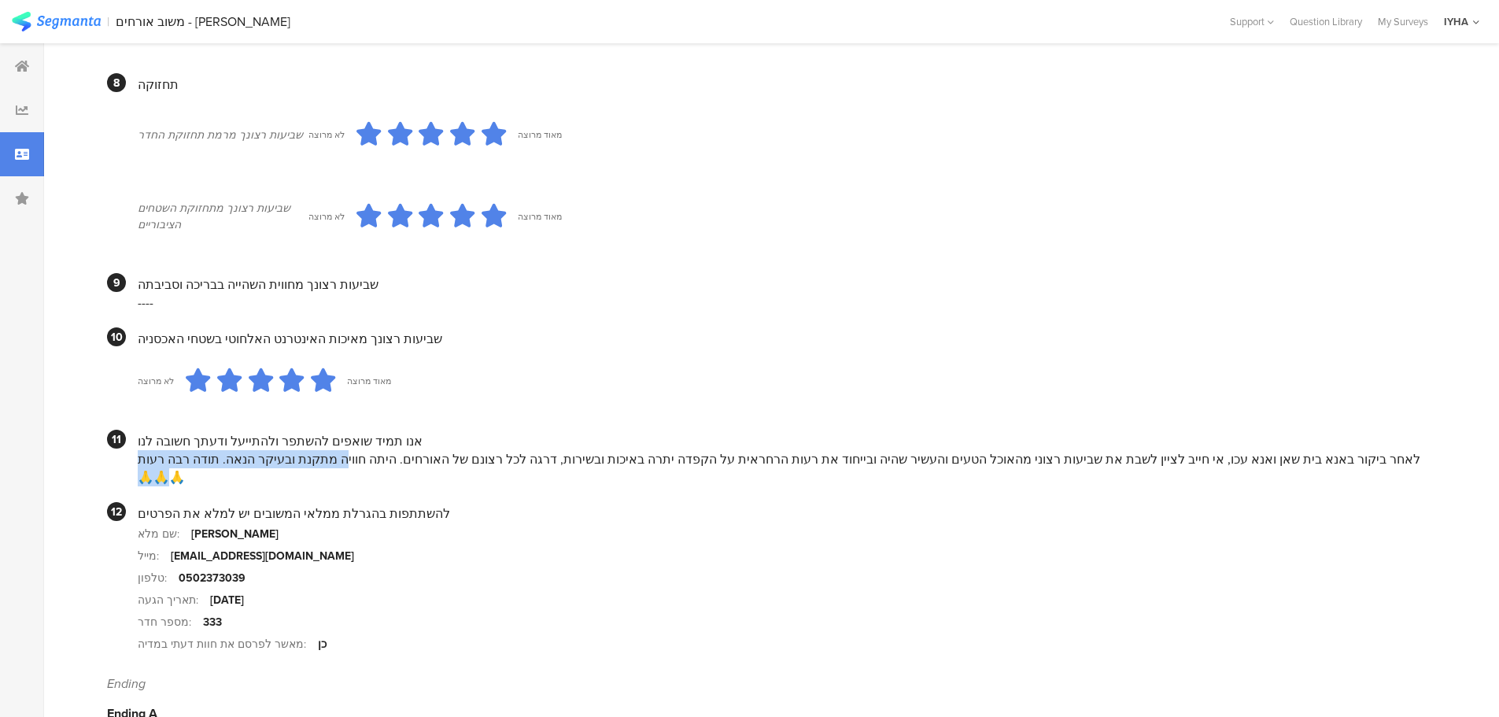
drag, startPoint x: 352, startPoint y: 445, endPoint x: 146, endPoint y: 442, distance: 205.5
click at [128, 443] on section "11 אנו תמיד שואפים להשתפר ולהתייעל ודעתך חשובה לנו לאחר ביקור באנא בית שאן ואנא…" at bounding box center [766, 458] width 1318 height 57
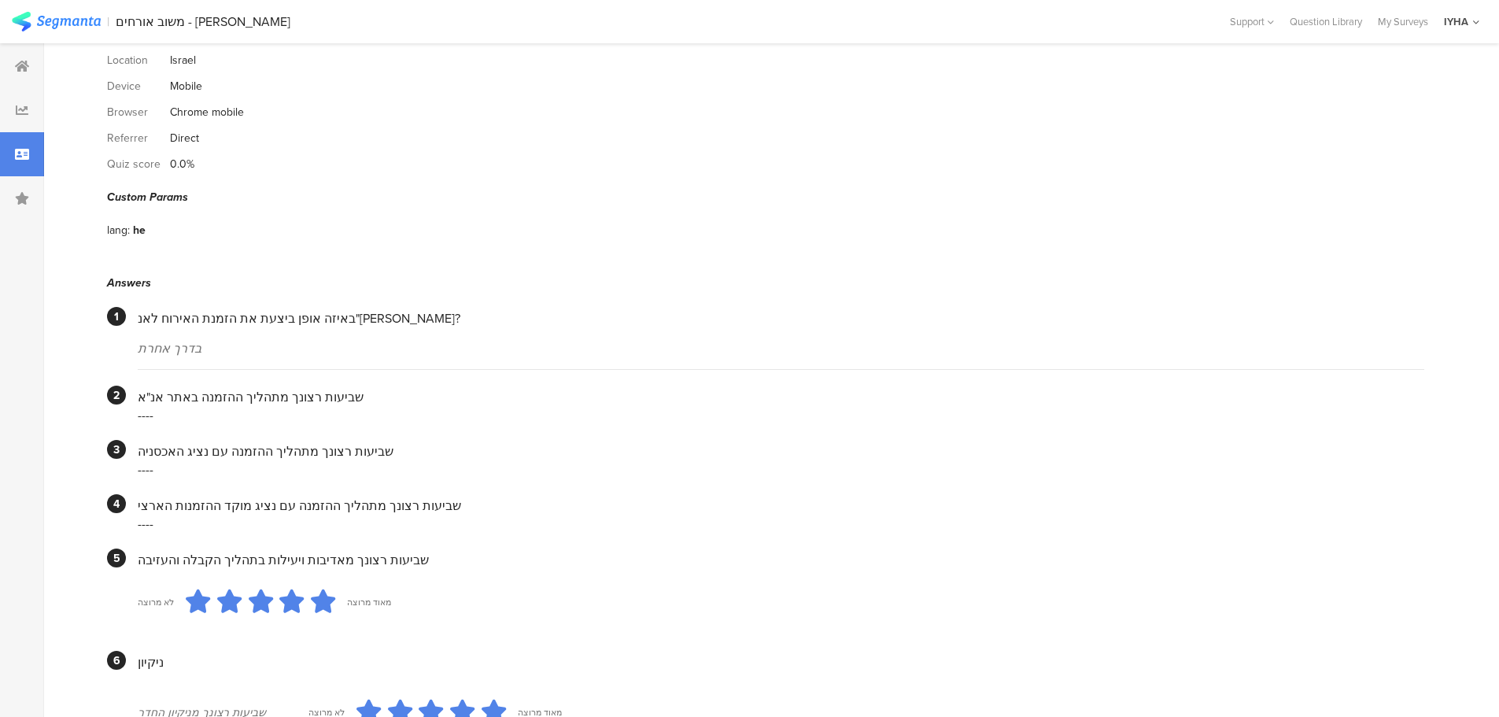
scroll to position [0, 0]
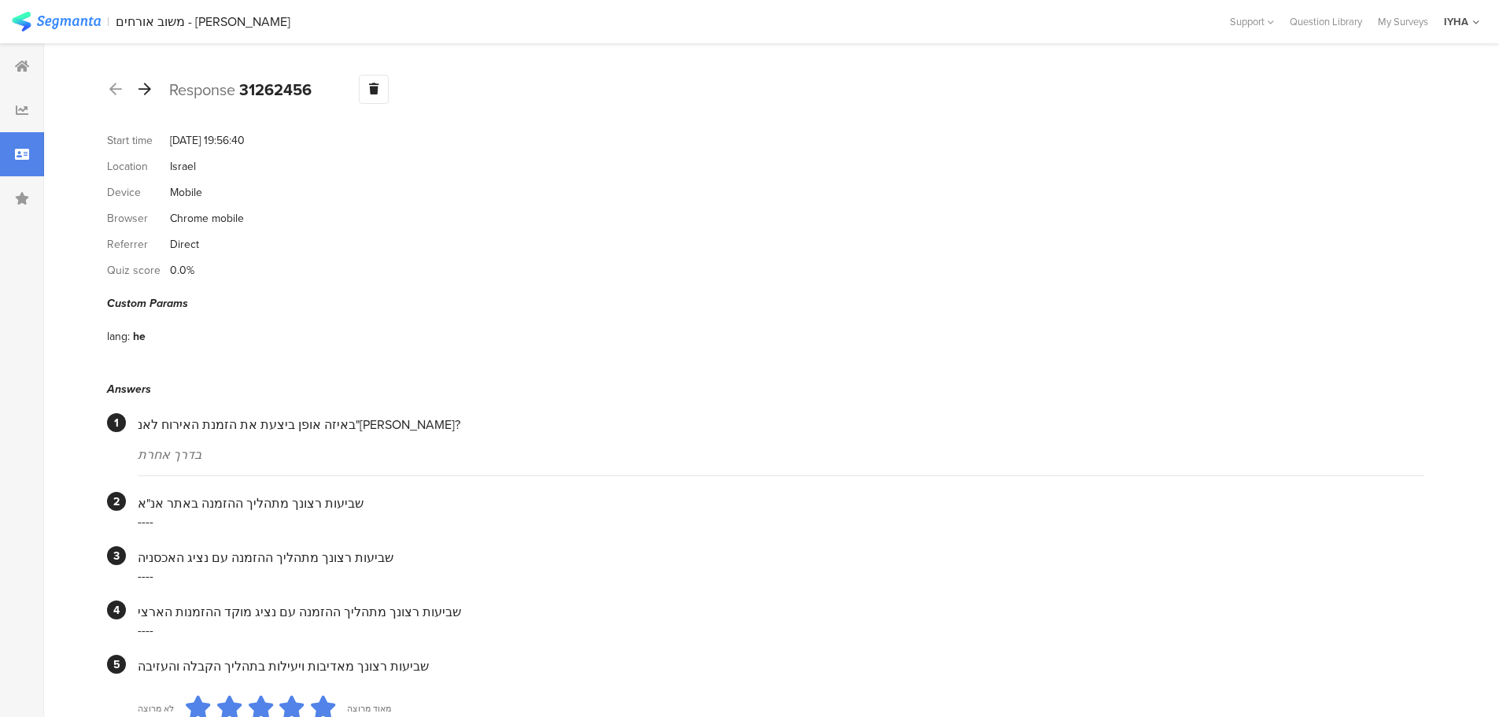
click at [146, 92] on icon at bounding box center [145, 89] width 13 height 14
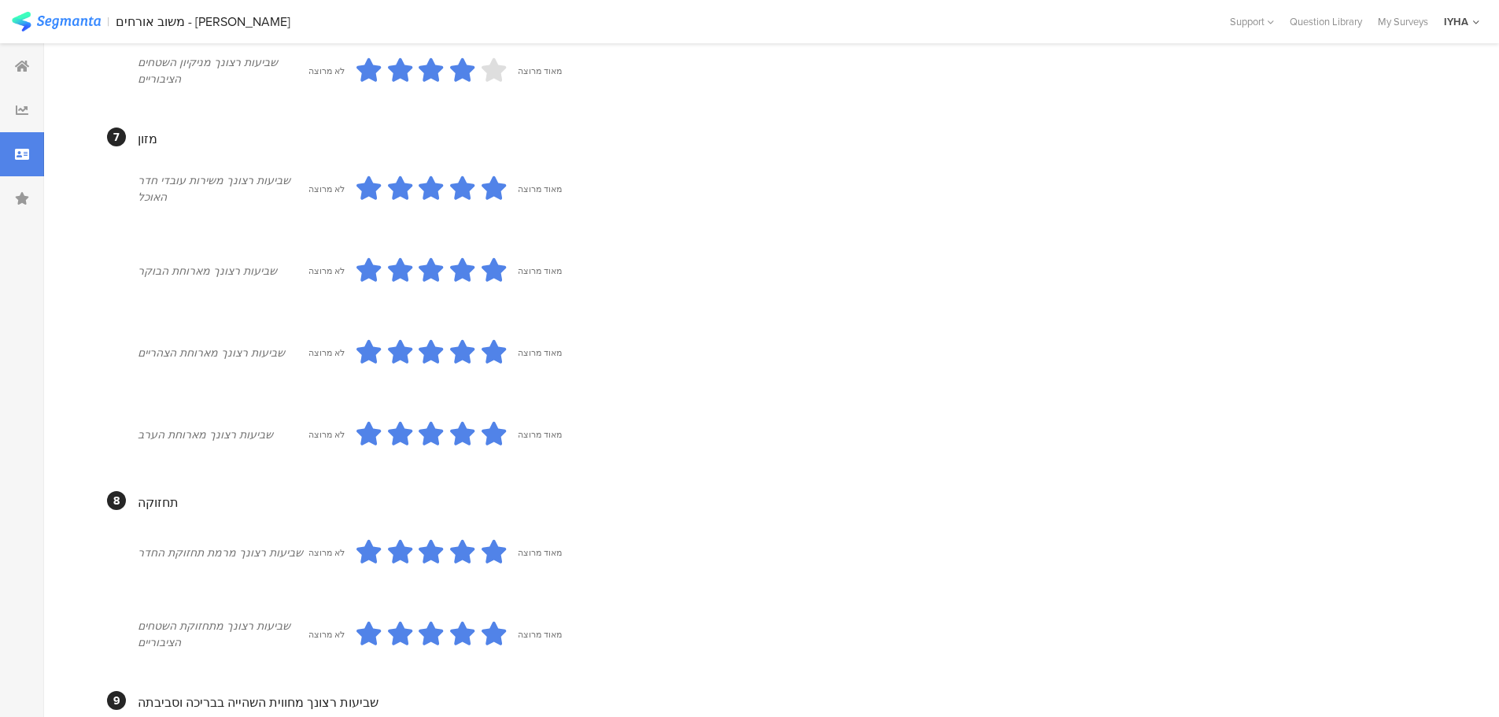
scroll to position [1203, 0]
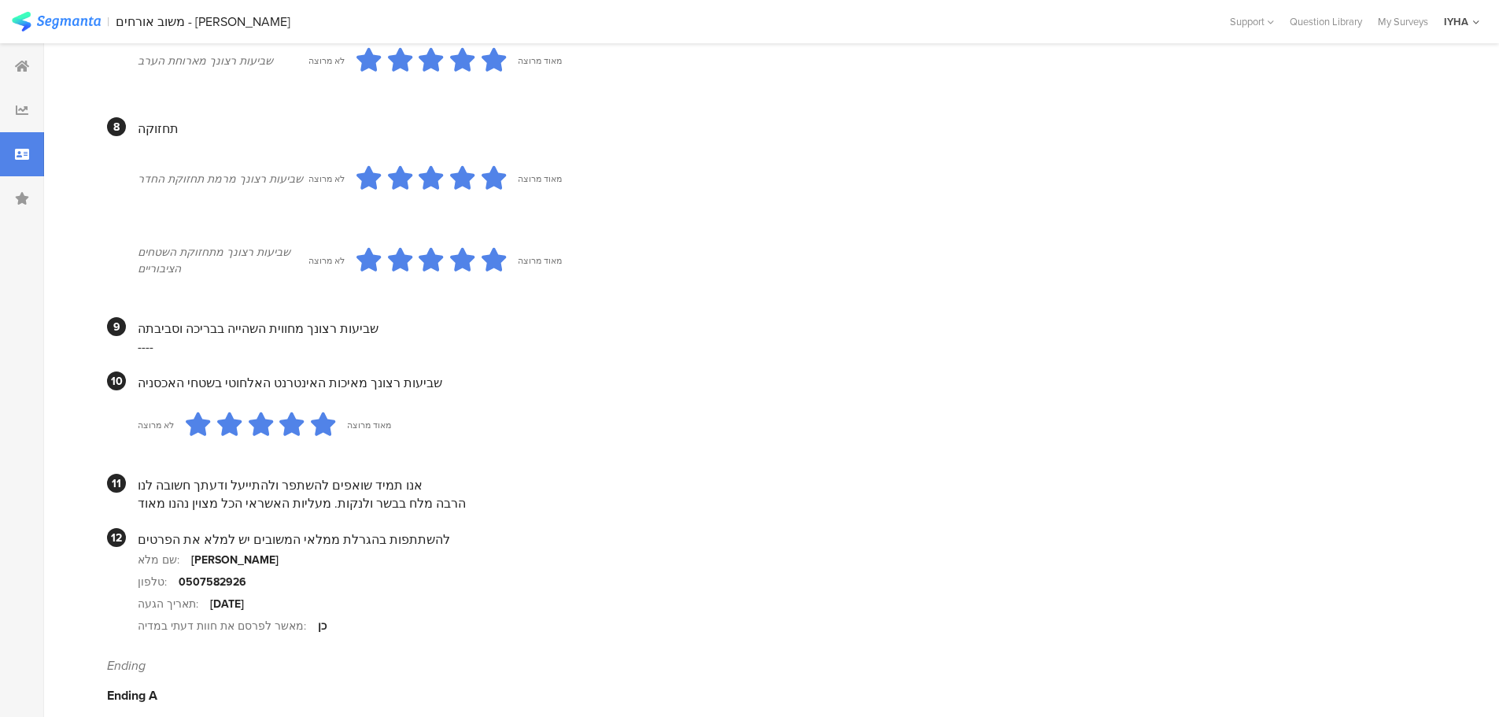
drag, startPoint x: 408, startPoint y: 482, endPoint x: 123, endPoint y: 482, distance: 285.7
click at [127, 485] on section "11 אנו תמיד שואפים להשתפר ולהתייעל ודעתך חשובה לנו הרבה מלח בבשר ולנקות. מעליות…" at bounding box center [766, 493] width 1318 height 39
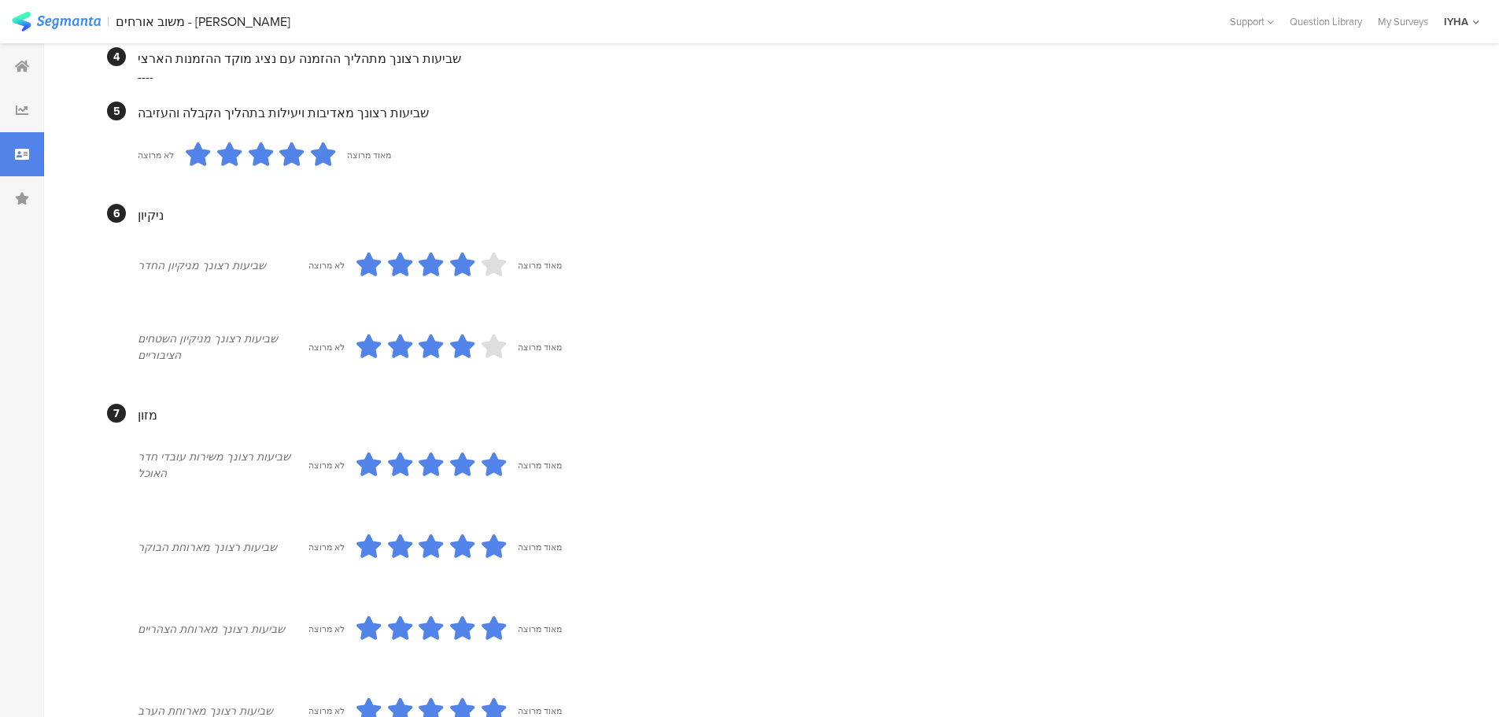
scroll to position [0, 0]
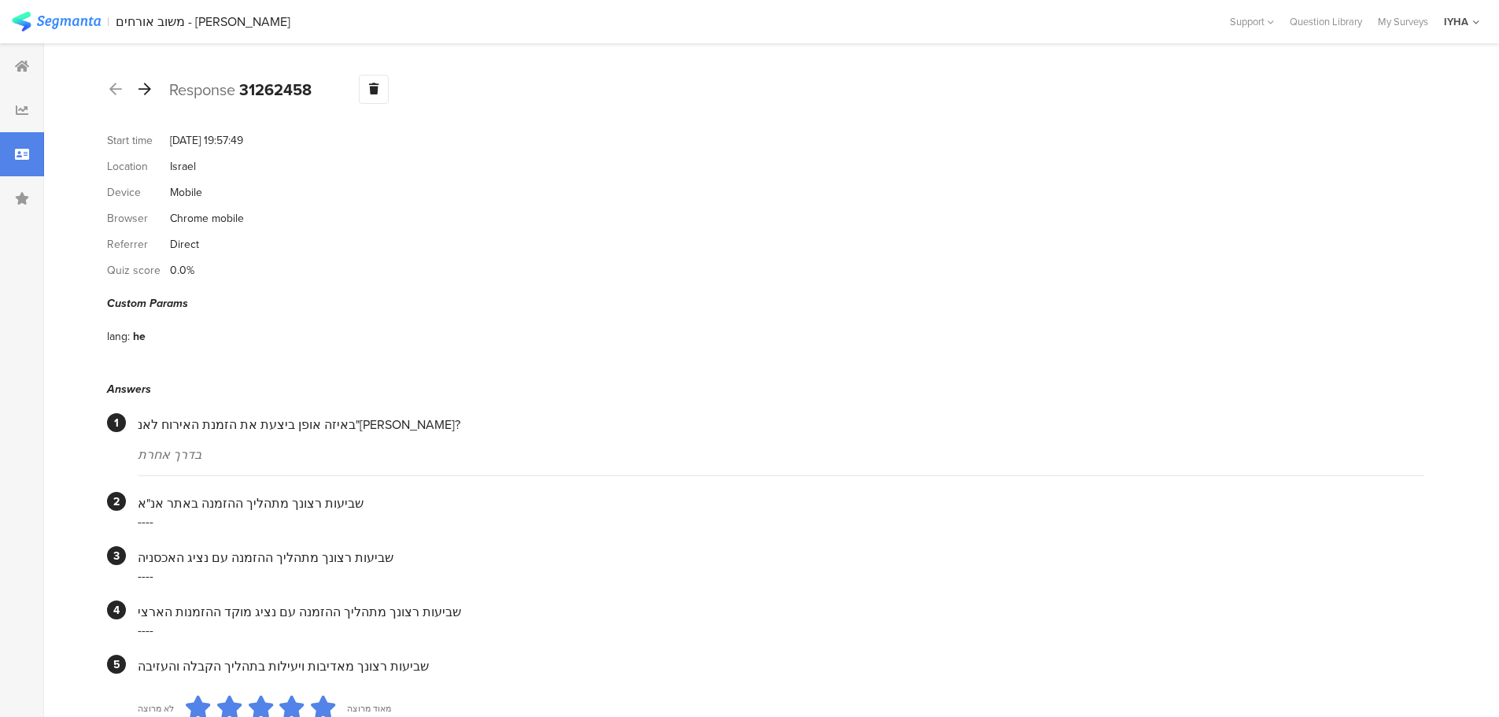
click at [142, 89] on icon at bounding box center [145, 89] width 13 height 14
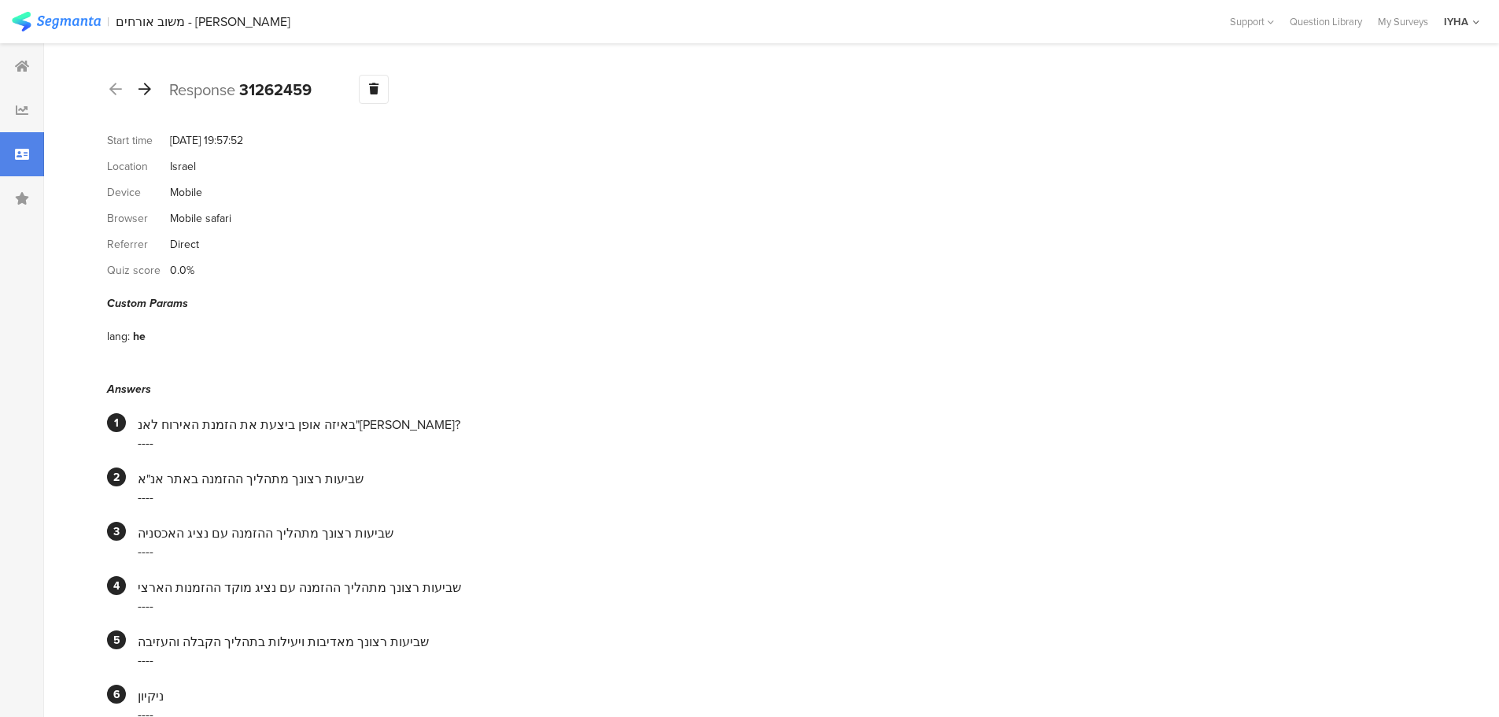
click at [140, 87] on icon at bounding box center [145, 89] width 13 height 14
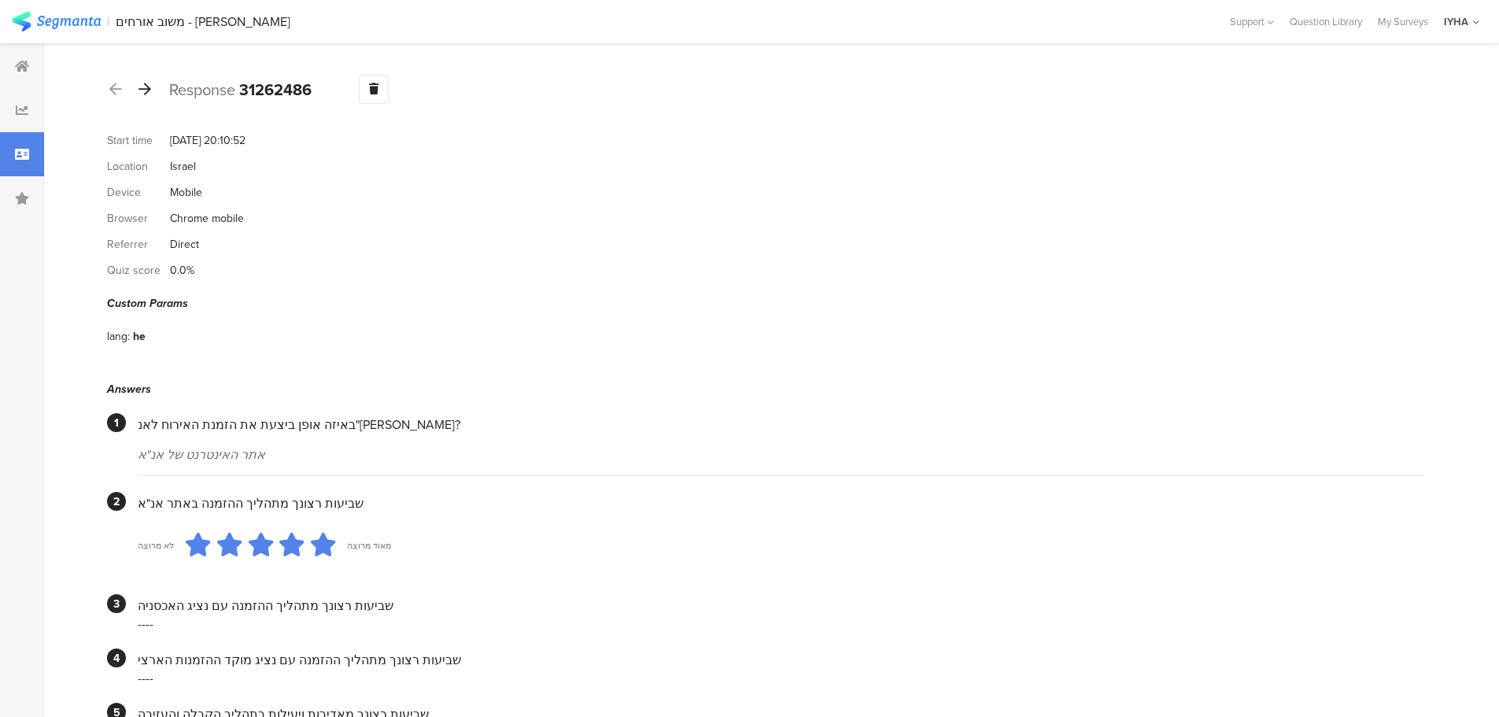
click at [146, 87] on icon at bounding box center [145, 89] width 13 height 14
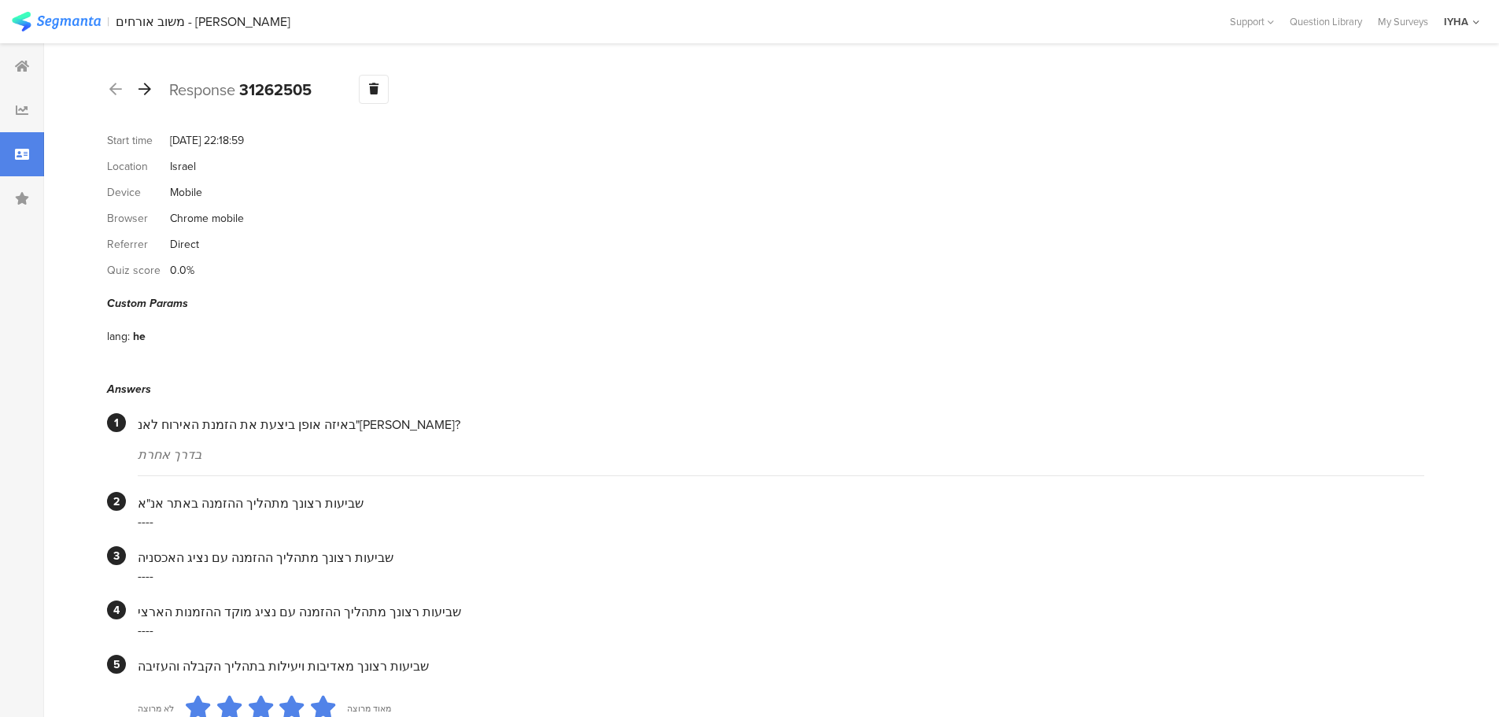
click at [141, 94] on icon at bounding box center [145, 89] width 13 height 14
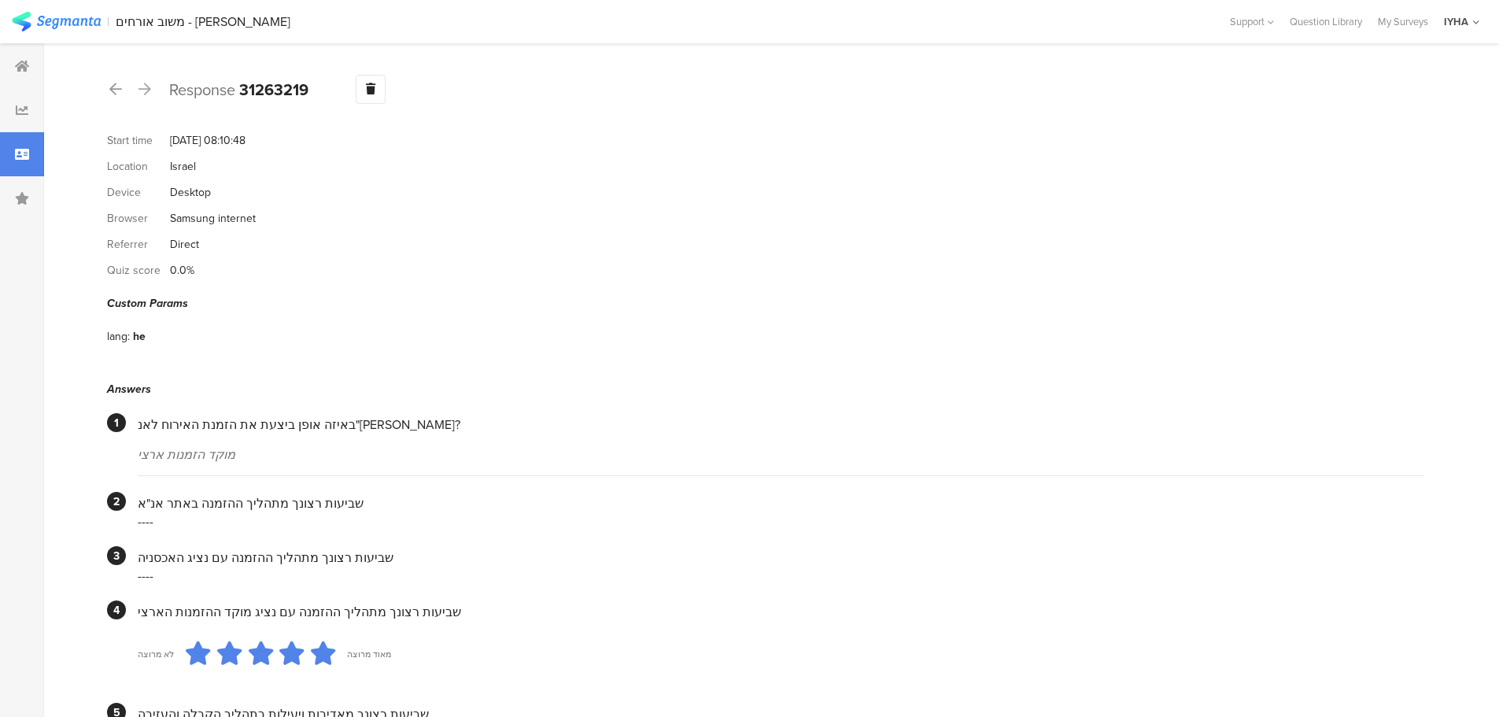
click at [146, 91] on icon at bounding box center [145, 89] width 13 height 14
